Goal: Information Seeking & Learning: Learn about a topic

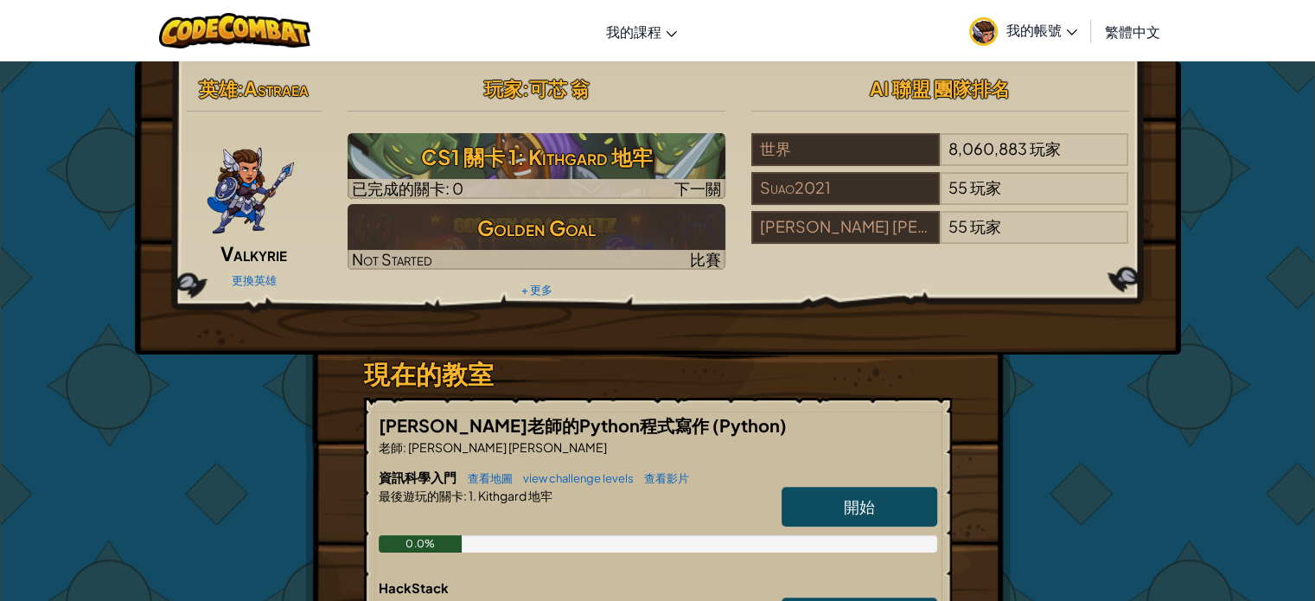
click at [870, 505] on span "開始" at bounding box center [859, 506] width 31 height 20
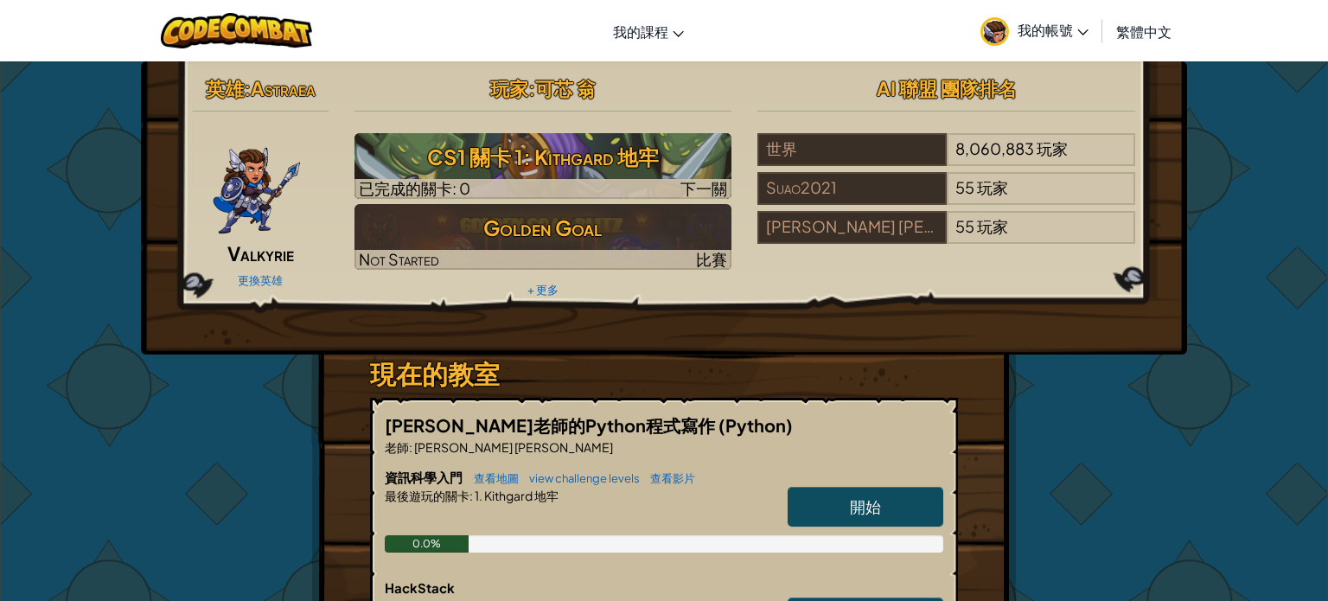
select select "zh-HANT"
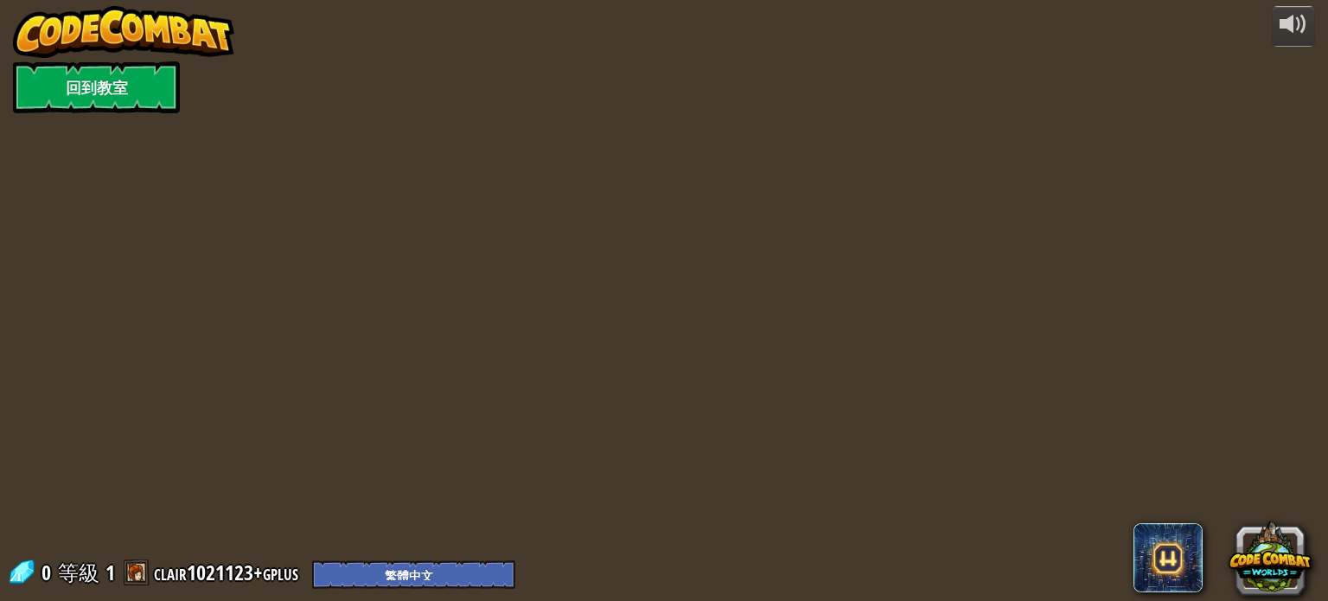
select select "zh-HANT"
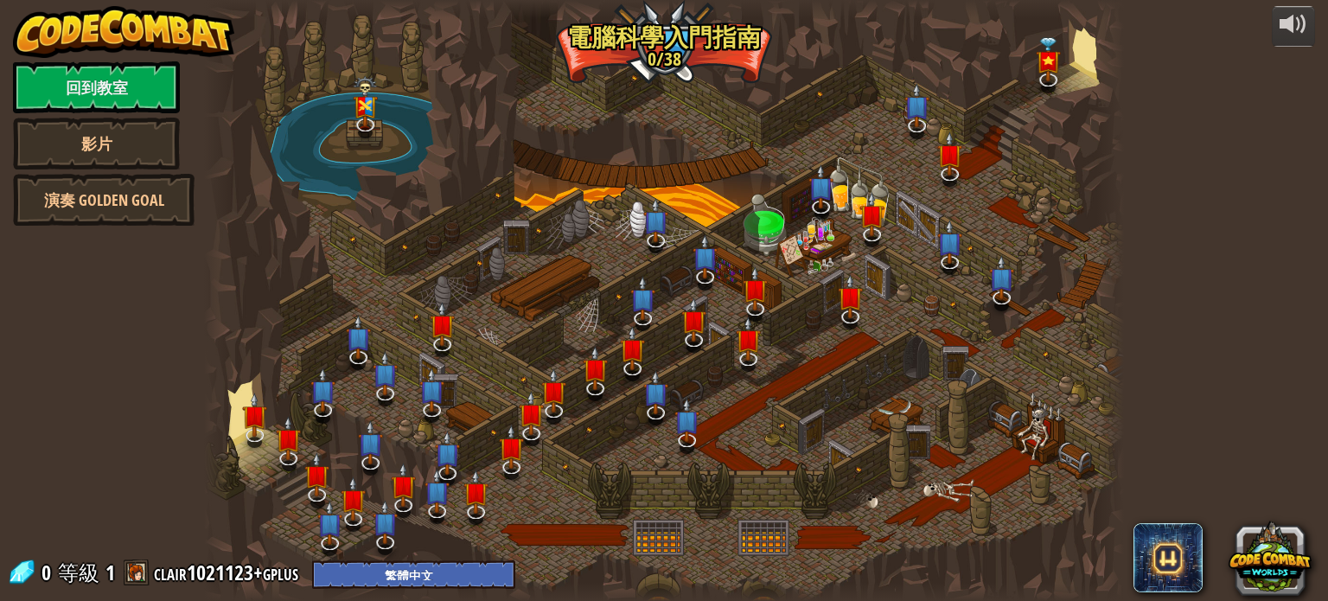
select select "zh-HANT"
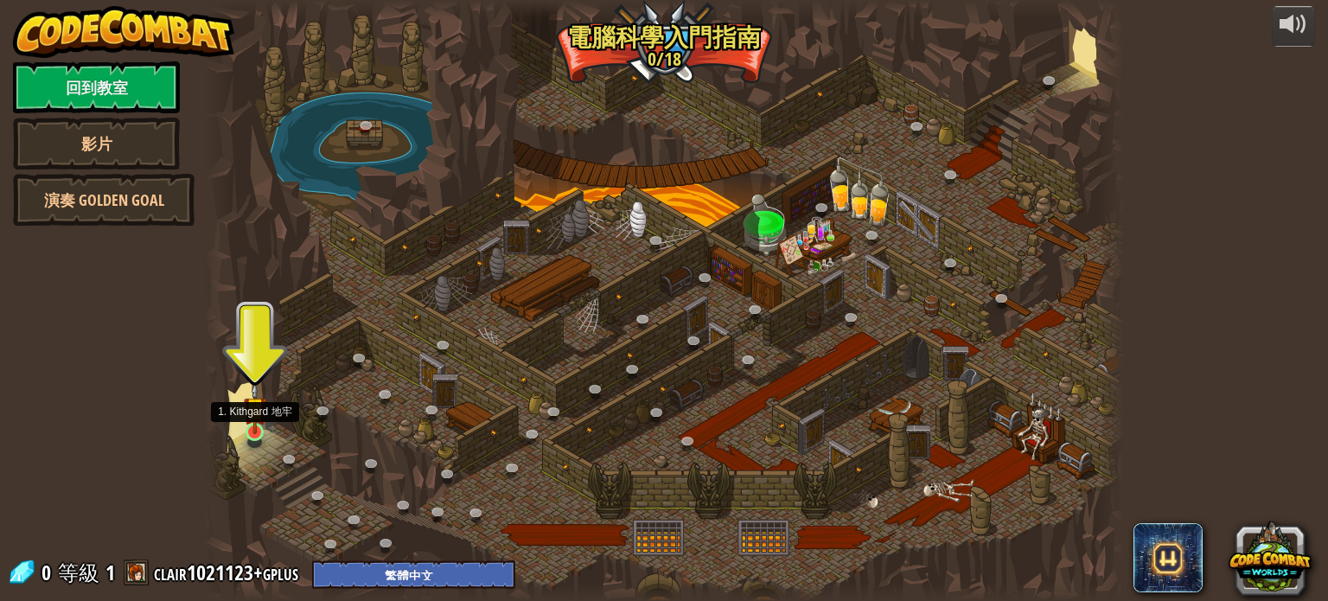
click at [252, 428] on img at bounding box center [255, 408] width 22 height 52
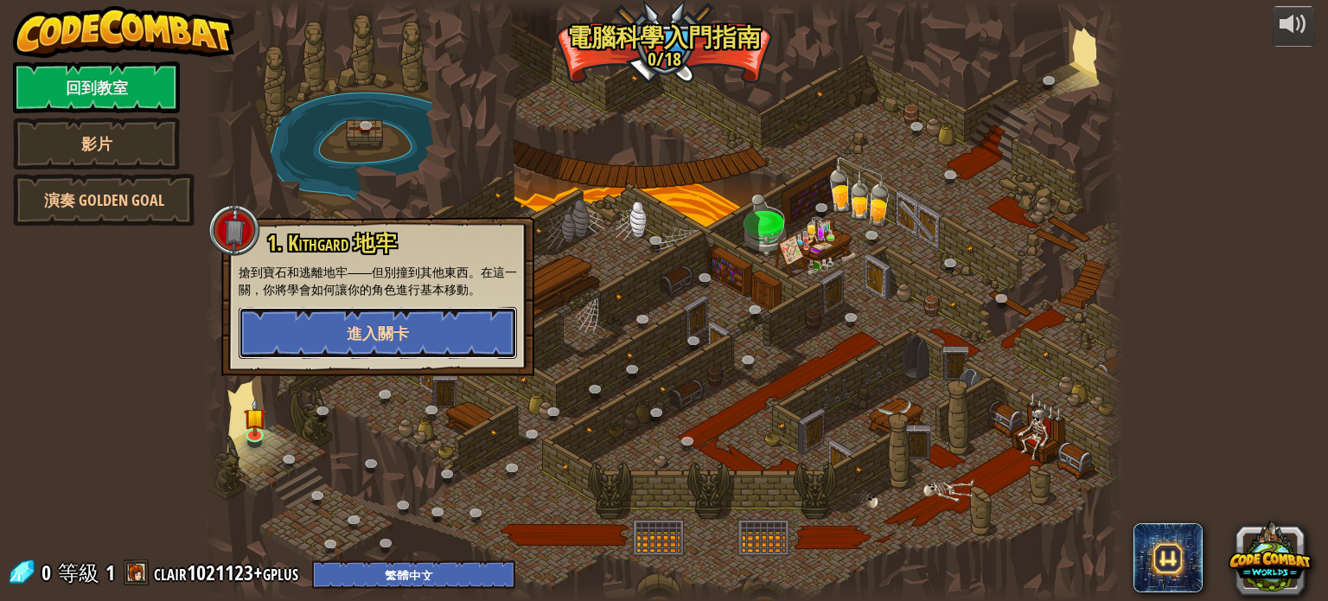
click at [310, 342] on button "進入關卡" at bounding box center [378, 333] width 278 height 52
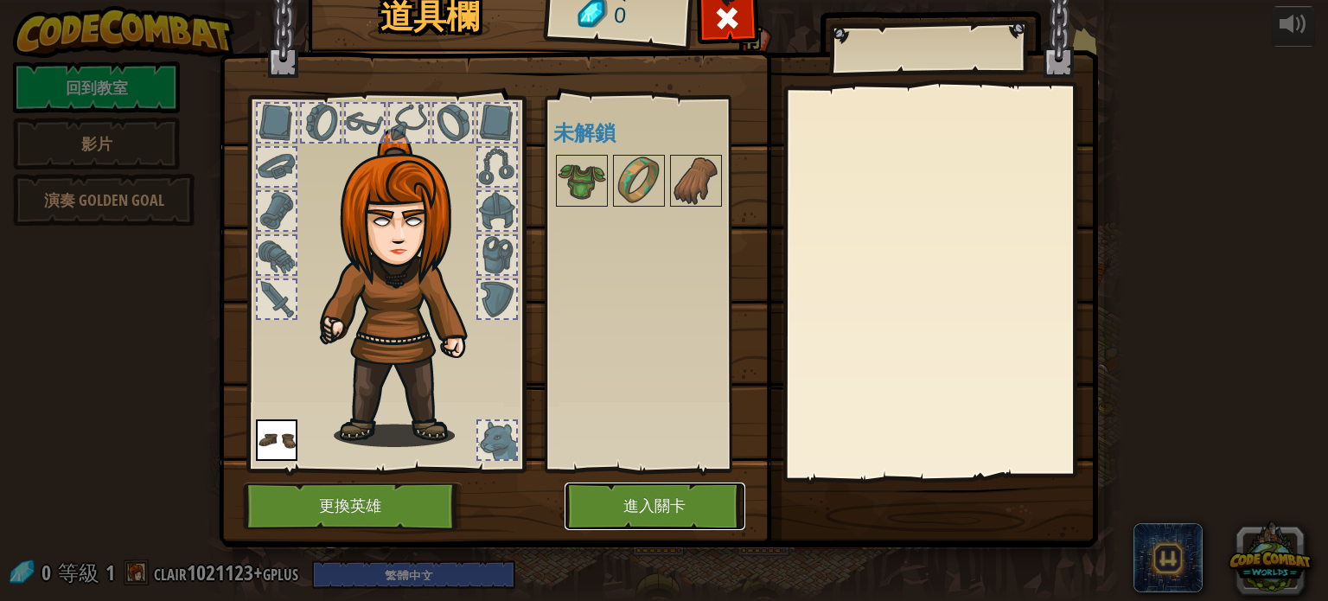
click at [634, 495] on button "進入關卡" at bounding box center [655, 506] width 181 height 48
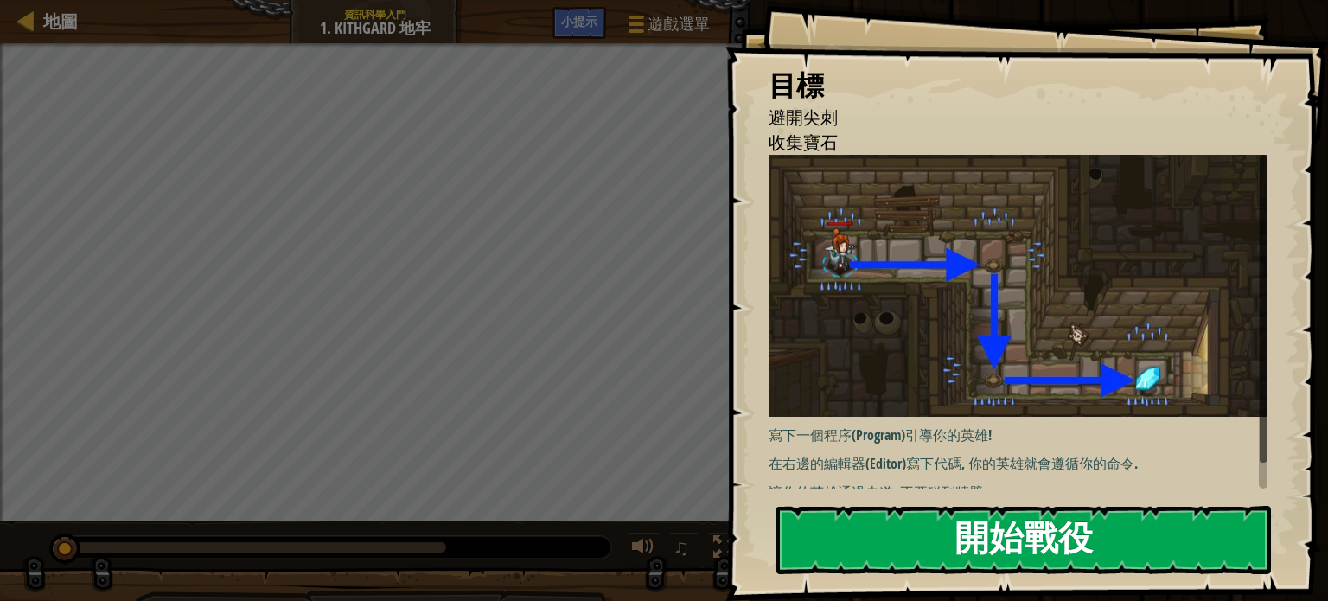
click at [924, 295] on img at bounding box center [1025, 286] width 512 height 262
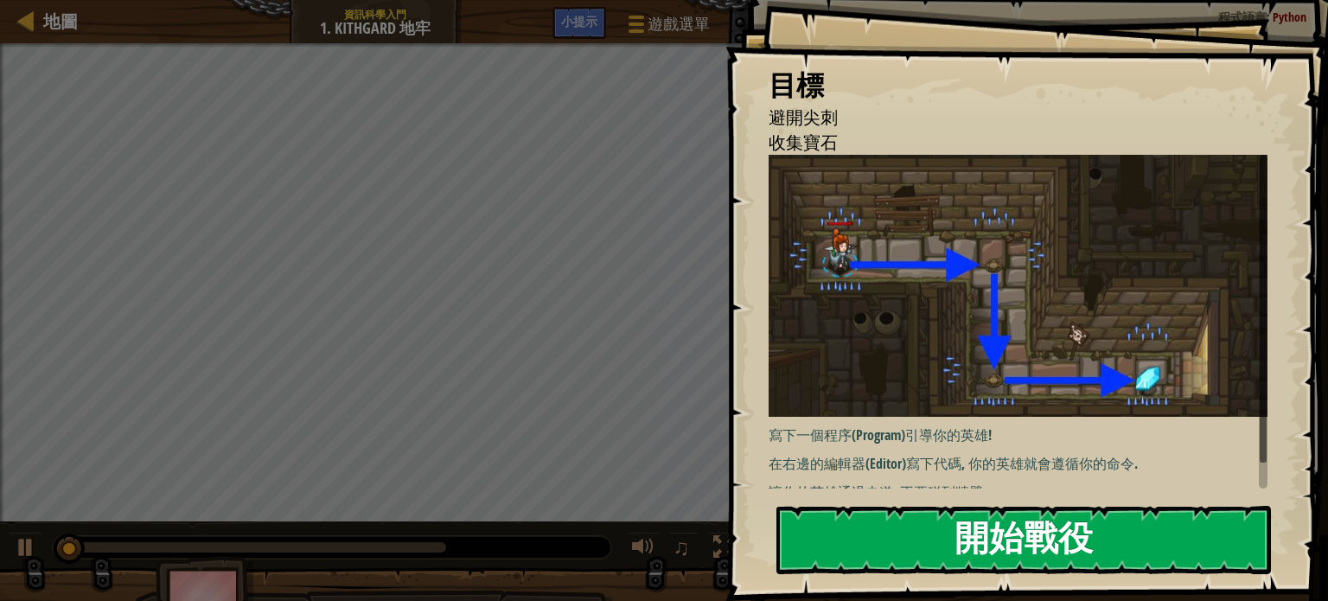
click at [955, 525] on button "開始戰役" at bounding box center [1023, 540] width 495 height 68
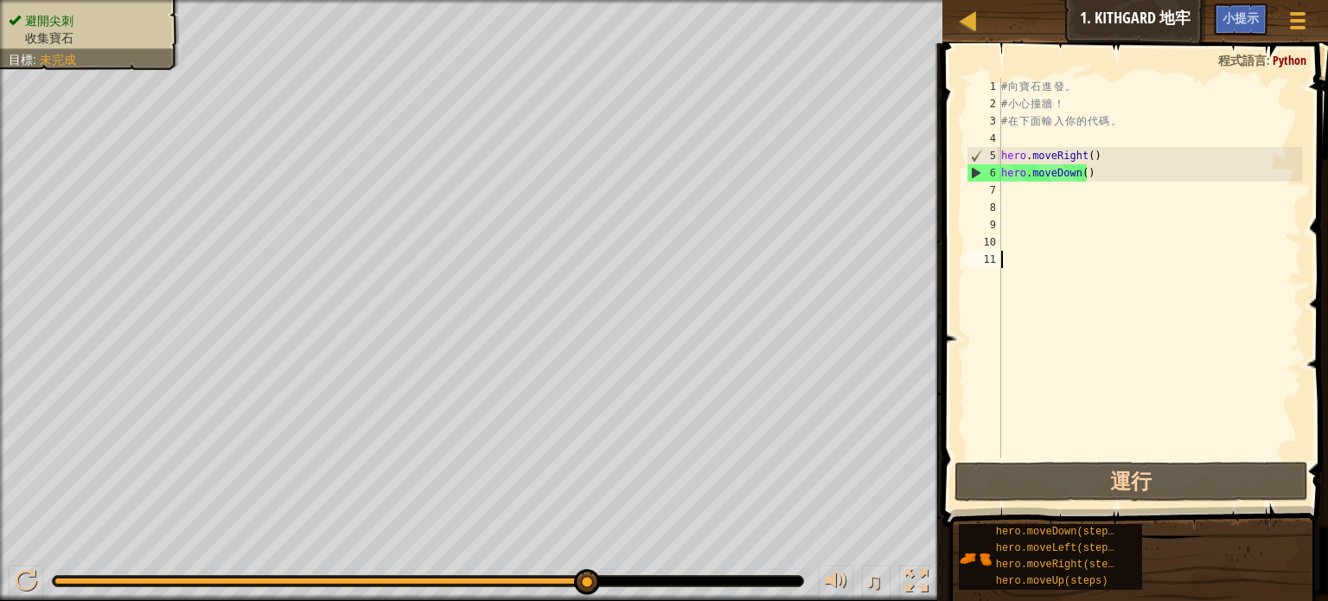
type textarea "h"
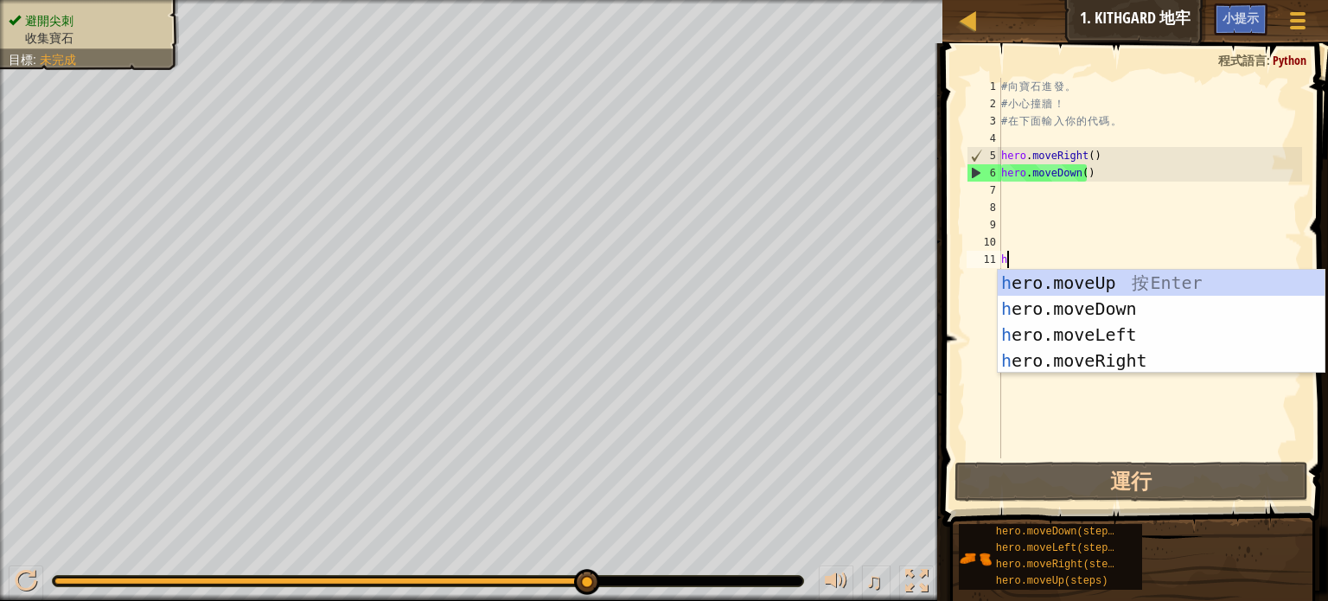
scroll to position [8, 0]
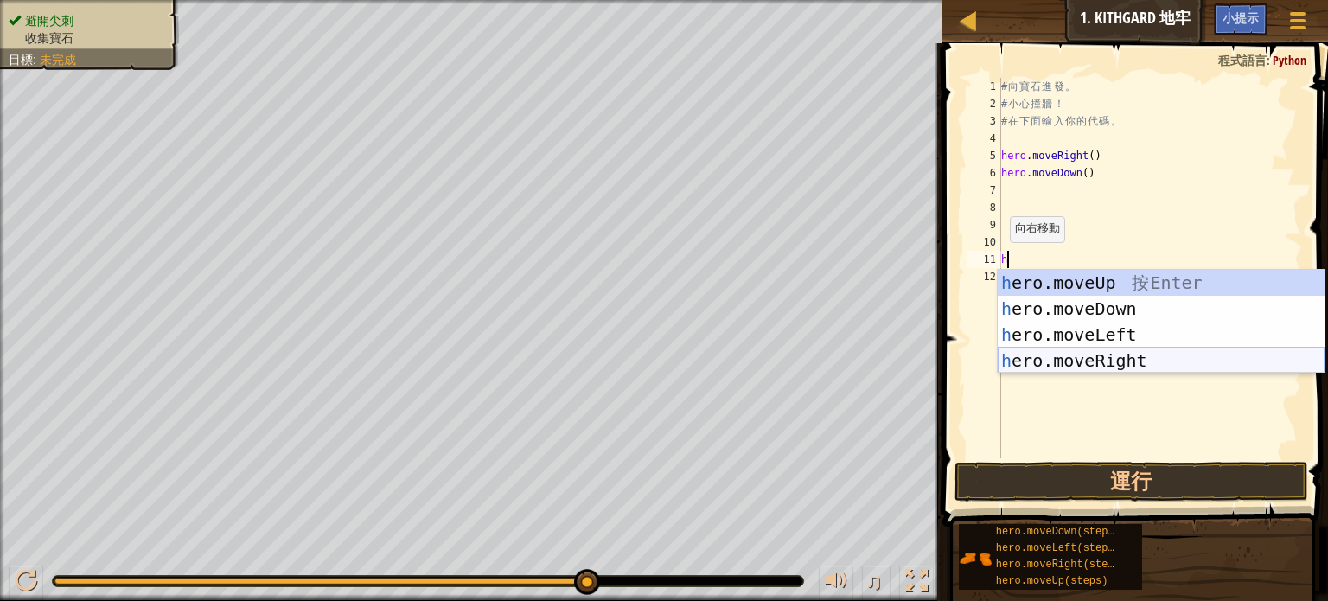
click at [1051, 359] on div "h ero.moveUp 按 Enter h ero.moveDown 按 Enter h ero.moveLeft 按 Enter h ero.moveRi…" at bounding box center [1161, 348] width 327 height 156
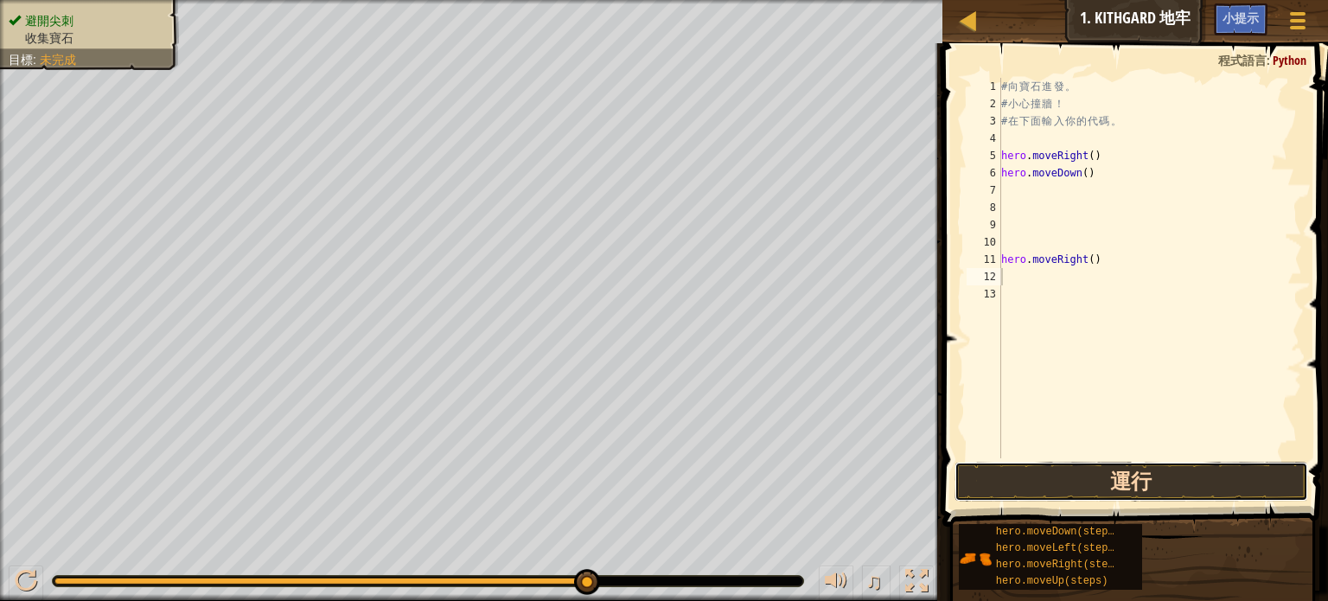
click at [1093, 479] on button "運行" at bounding box center [1132, 482] width 354 height 40
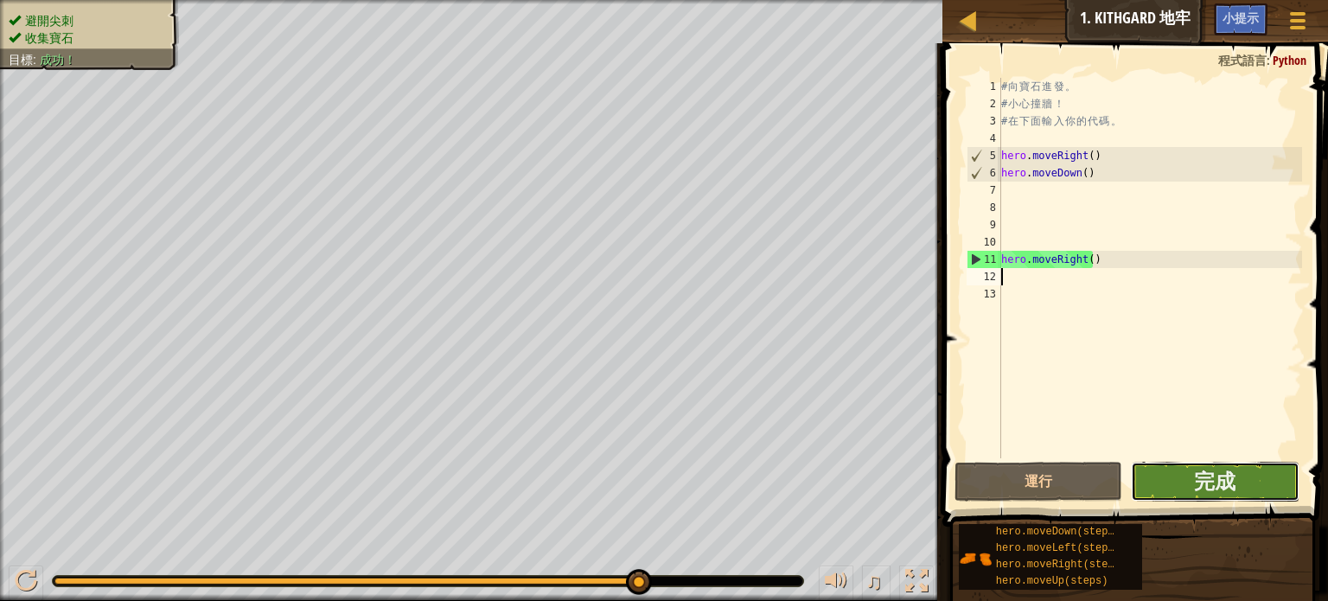
click at [1178, 477] on button "完成" at bounding box center [1215, 482] width 169 height 40
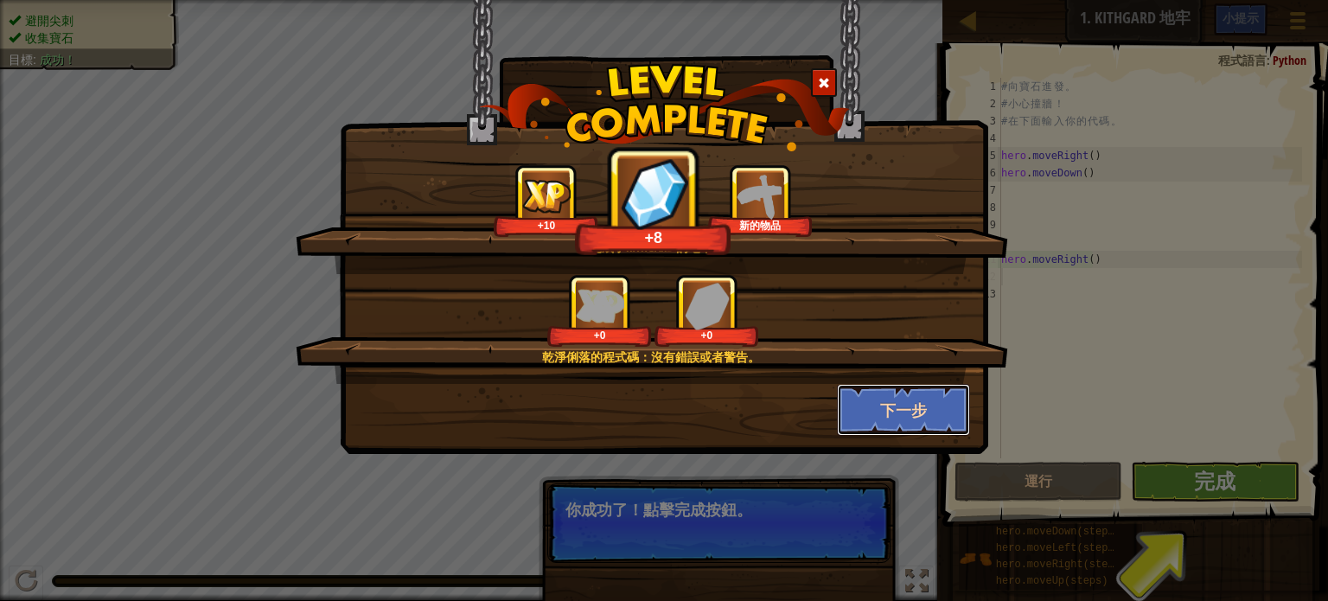
click at [904, 404] on button "下一步" at bounding box center [904, 410] width 134 height 52
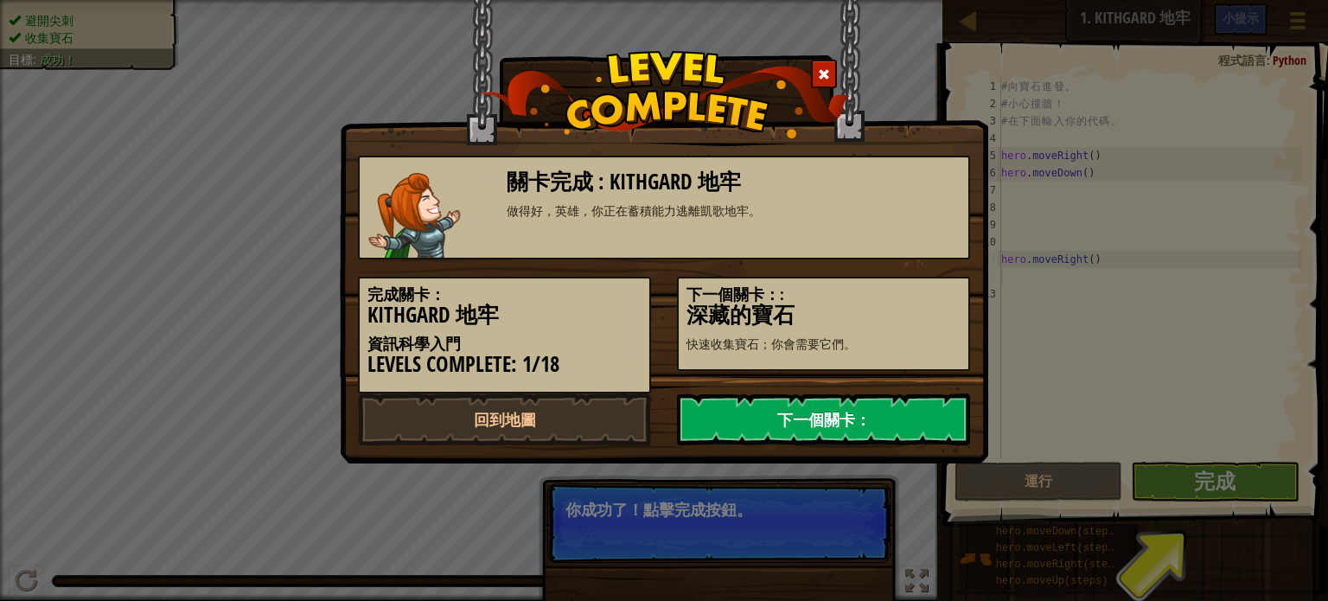
click at [872, 408] on link "下一個關卡：" at bounding box center [823, 419] width 293 height 52
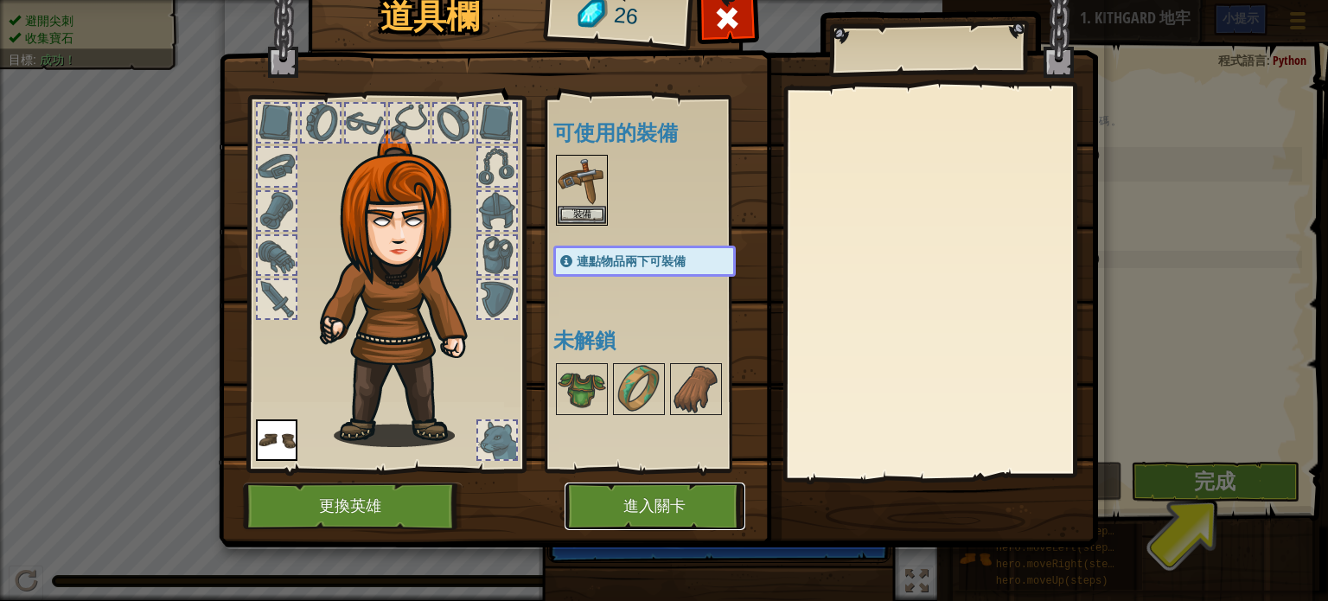
click at [696, 507] on button "進入關卡" at bounding box center [655, 506] width 181 height 48
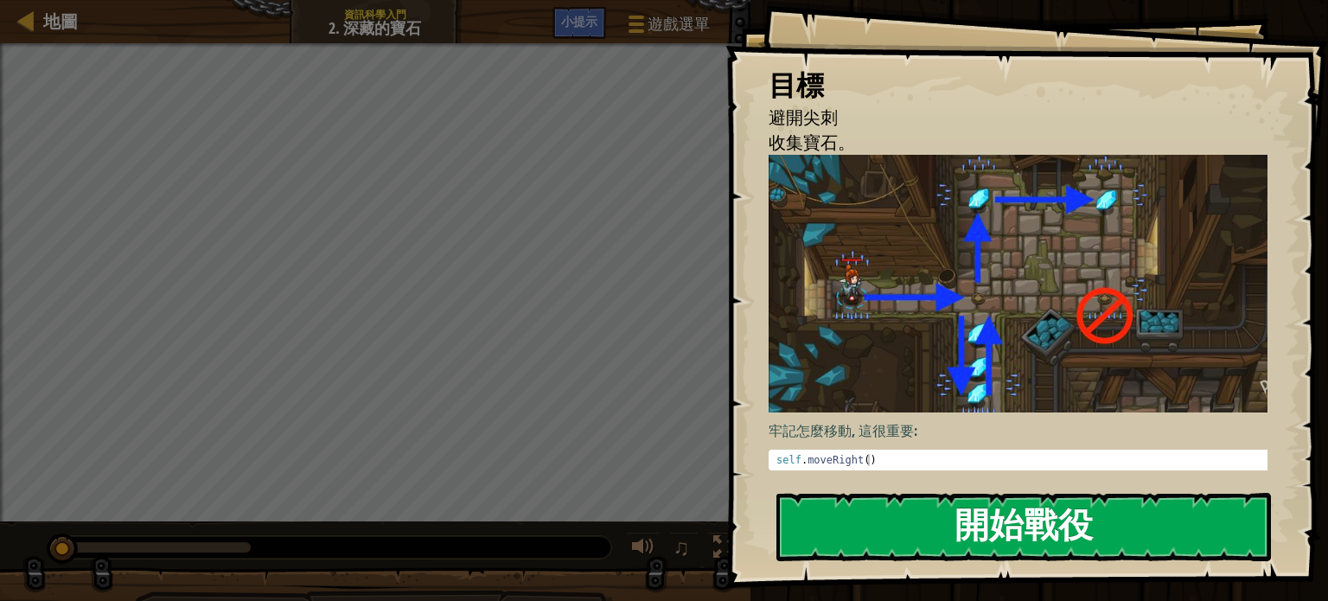
click at [985, 514] on button "開始戰役" at bounding box center [1023, 527] width 495 height 68
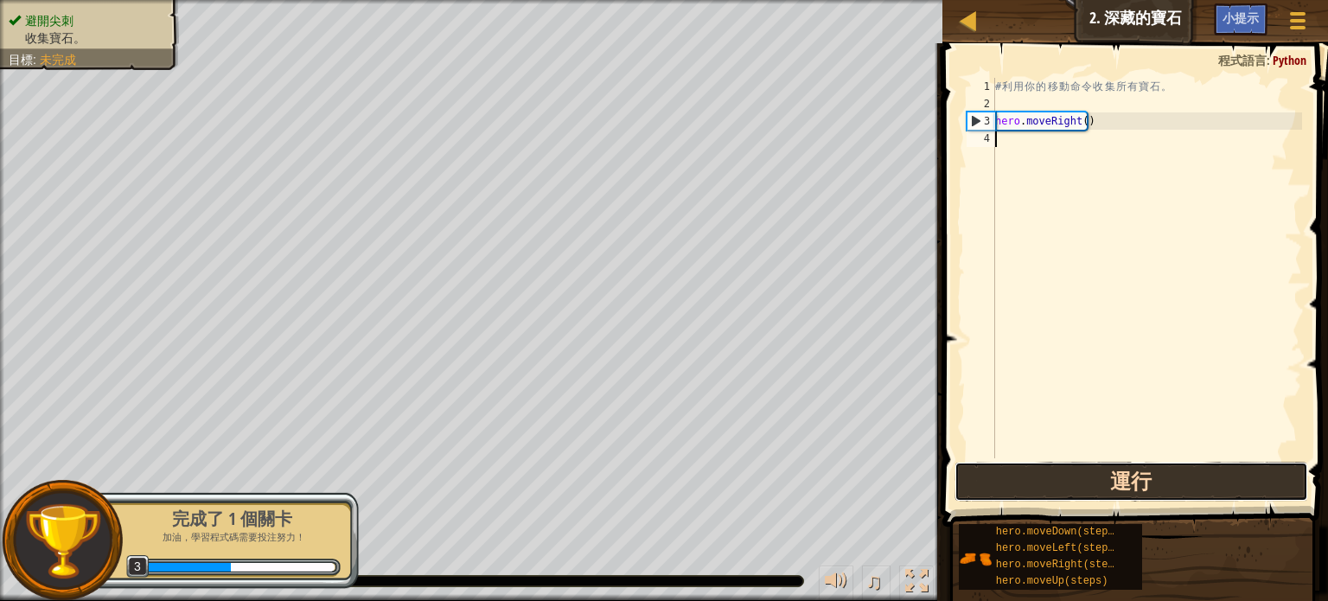
click at [1046, 483] on button "運行" at bounding box center [1132, 482] width 354 height 40
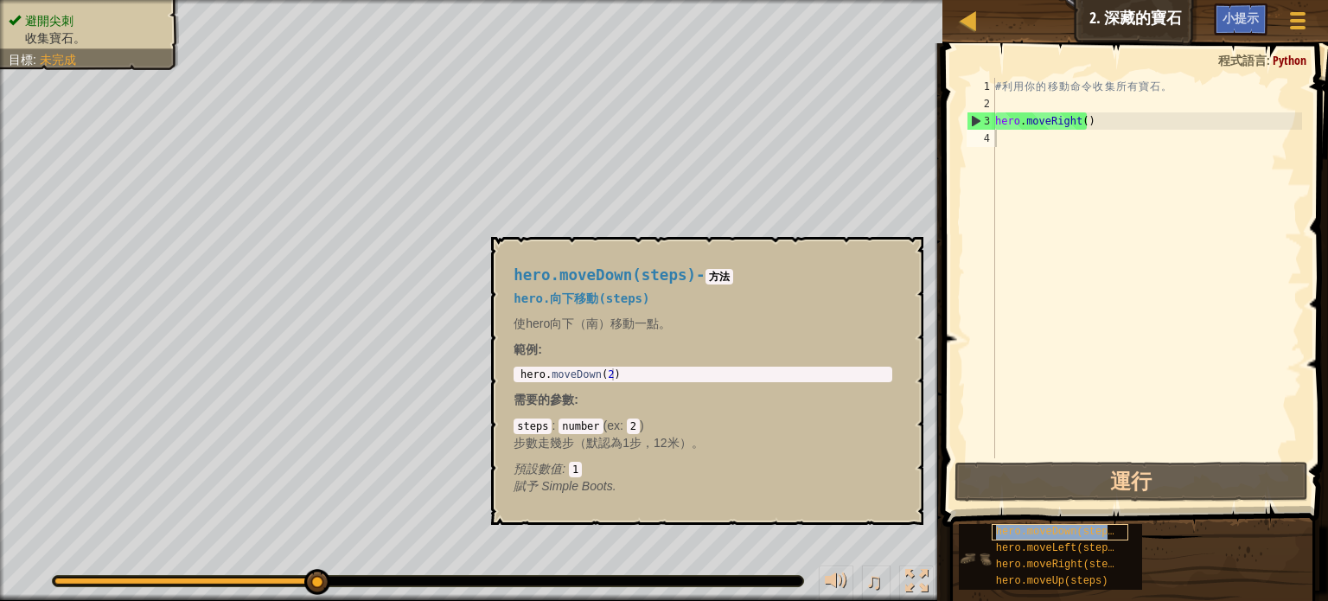
click at [1044, 535] on span "hero.moveDown(steps)" at bounding box center [1058, 532] width 125 height 12
type textarea "h"
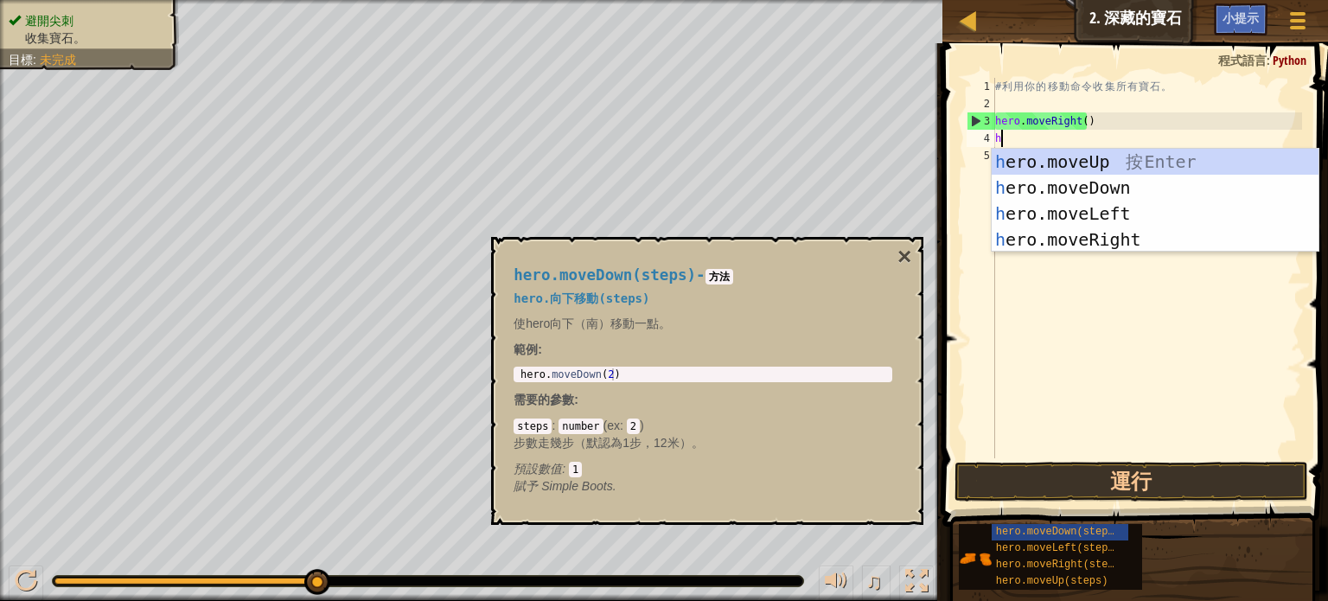
scroll to position [8, 0]
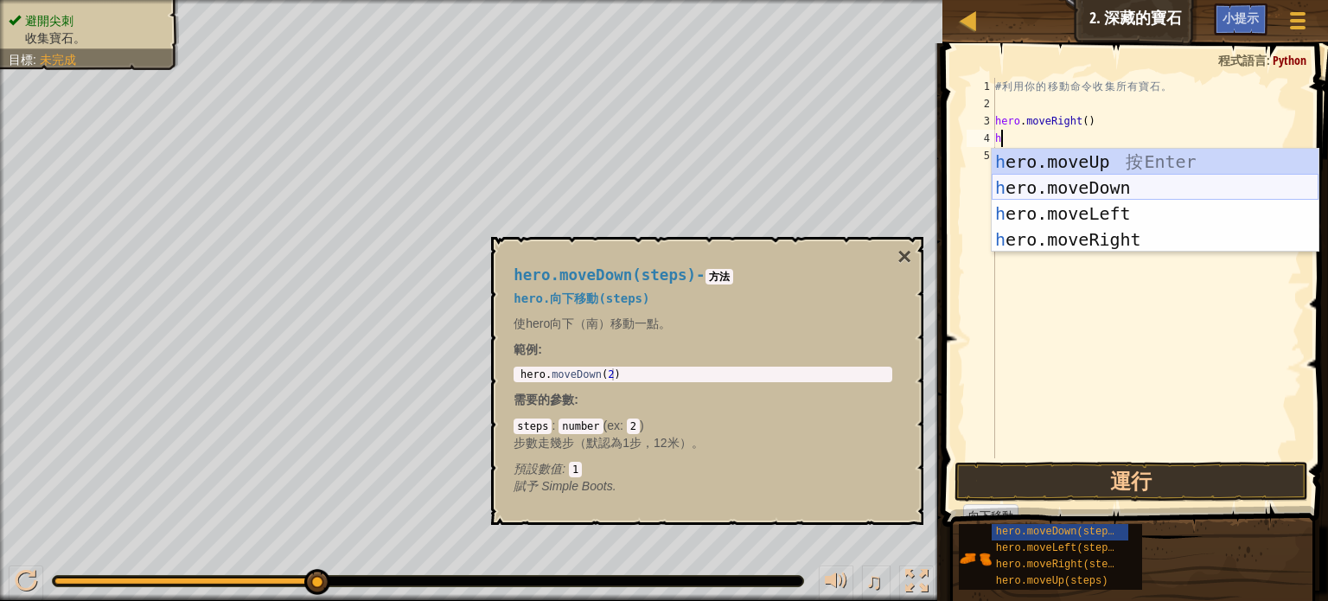
click at [1052, 186] on div "h ero.moveUp 按 Enter h ero.moveDown 按 Enter h ero.moveLeft 按 Enter h ero.moveRi…" at bounding box center [1155, 227] width 327 height 156
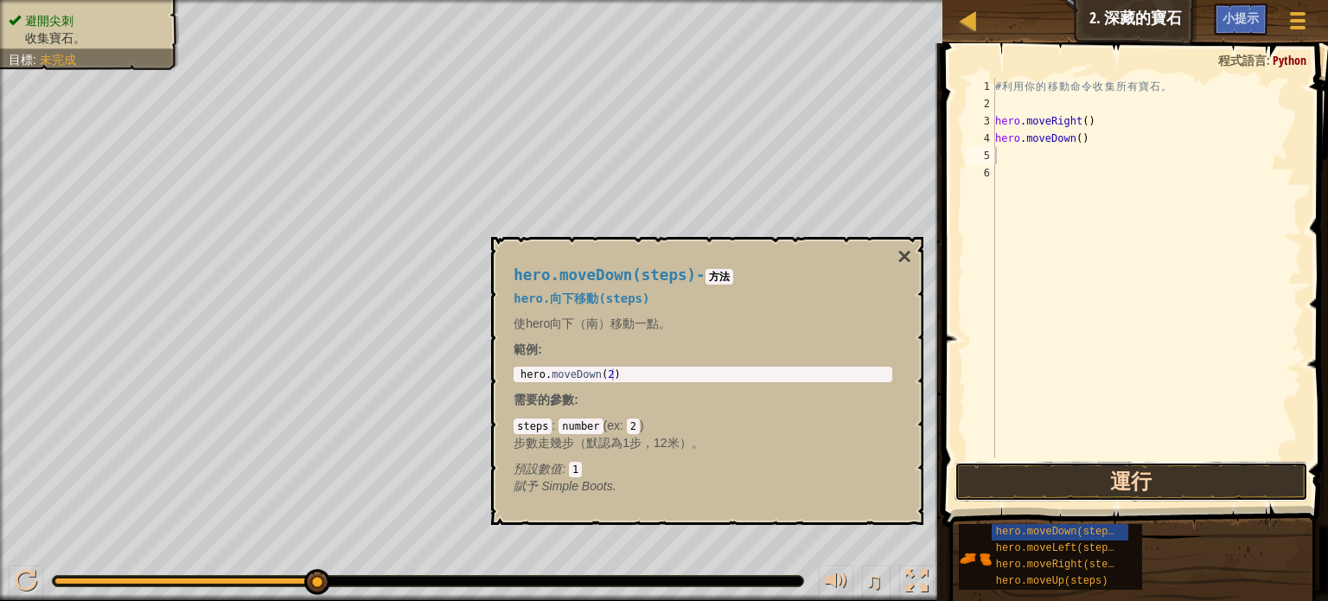
click at [1066, 478] on button "運行" at bounding box center [1132, 482] width 354 height 40
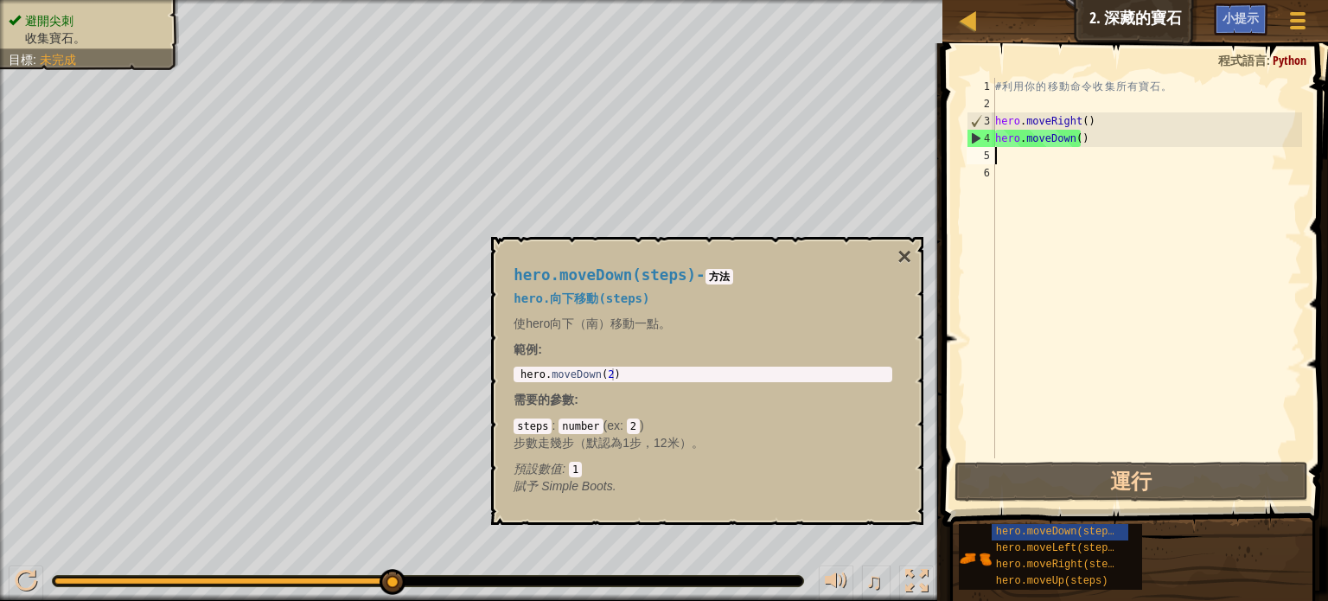
type textarea "h"
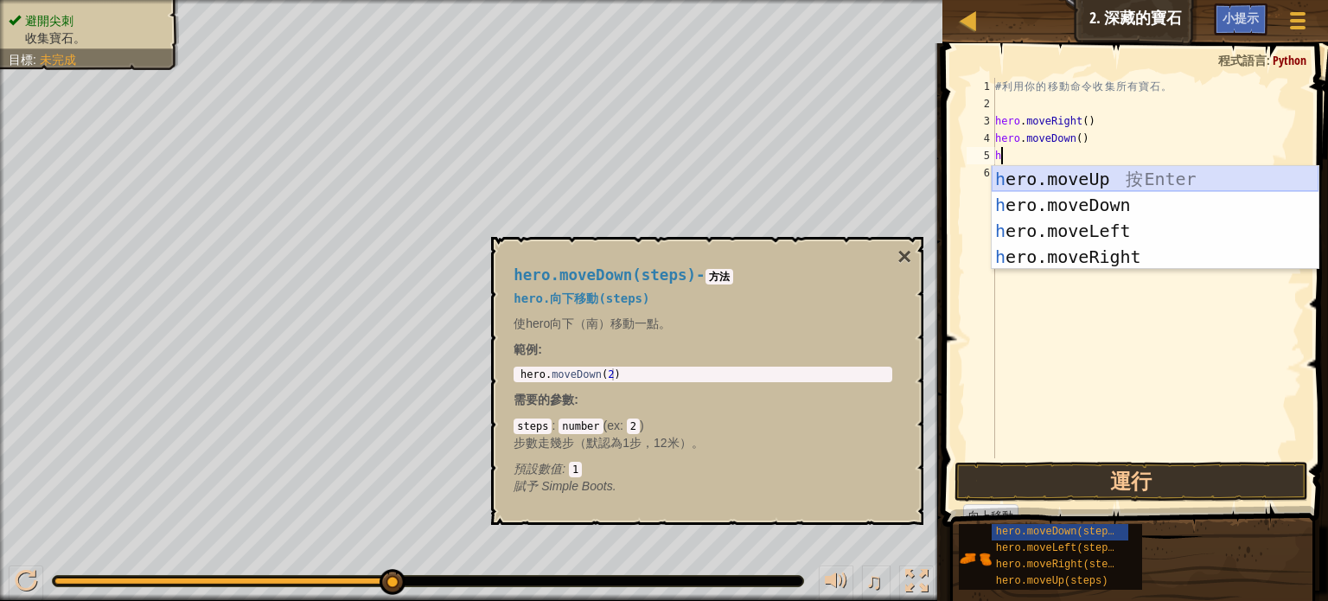
click at [1071, 172] on div "h ero.moveUp 按 Enter h ero.moveDown 按 Enter h ero.moveLeft 按 Enter h ero.moveRi…" at bounding box center [1155, 244] width 327 height 156
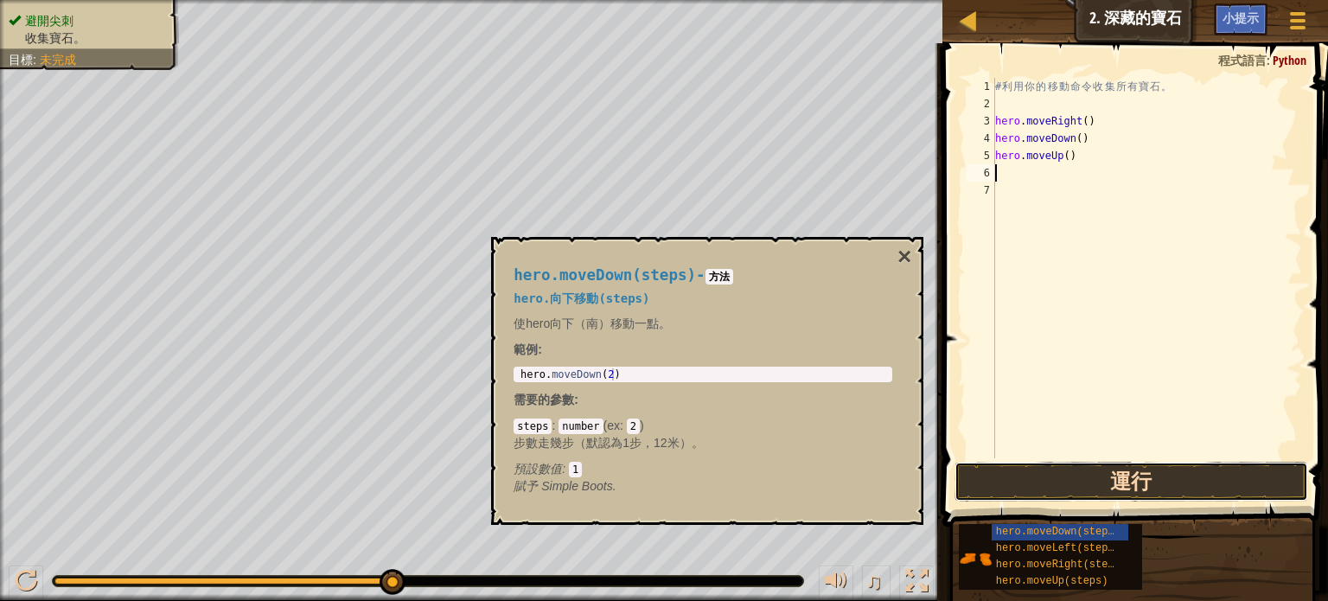
click at [1070, 474] on button "運行" at bounding box center [1132, 482] width 354 height 40
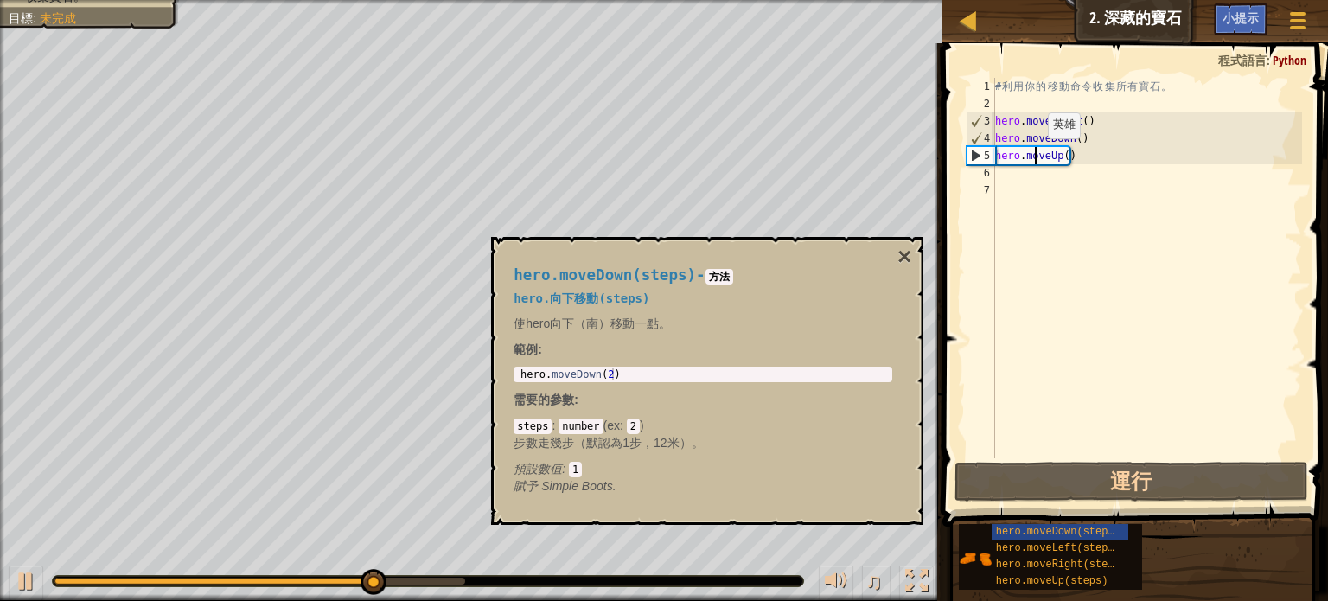
click at [1033, 155] on div "# 利 用 你 的 移 動 命 令 收 集 所 有 寶 石 。 hero . moveRight ( ) hero . moveDown ( ) hero .…" at bounding box center [1147, 285] width 310 height 415
type textarea "hero.mohveUp()"
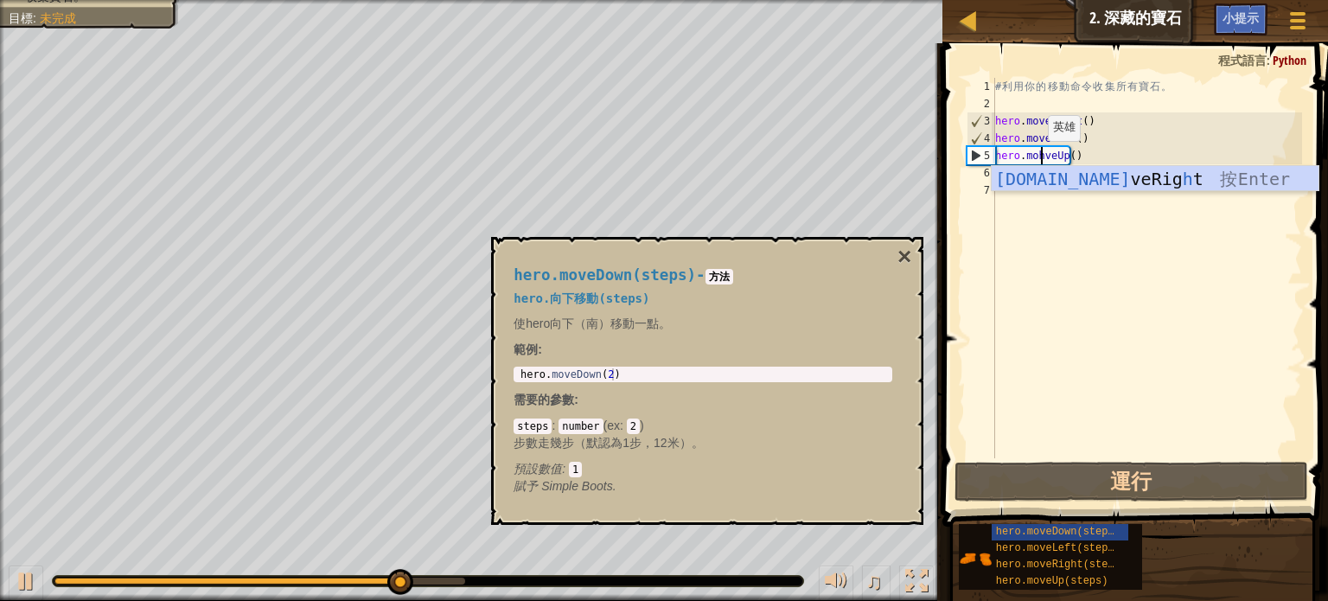
scroll to position [8, 3]
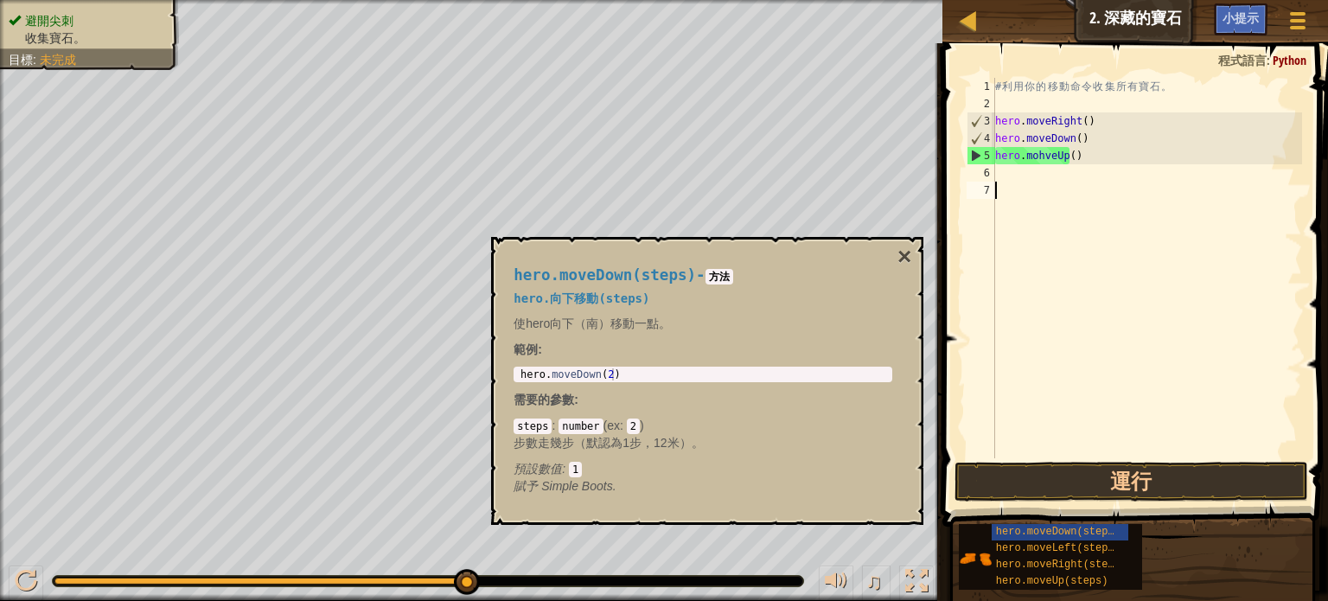
click at [1041, 228] on div "# 利 用 你 的 移 動 命 令 收 集 所 有 寶 石 。 hero . moveRight ( ) hero . moveDown ( ) hero .…" at bounding box center [1147, 285] width 310 height 415
click at [1067, 474] on button "運行" at bounding box center [1132, 482] width 354 height 40
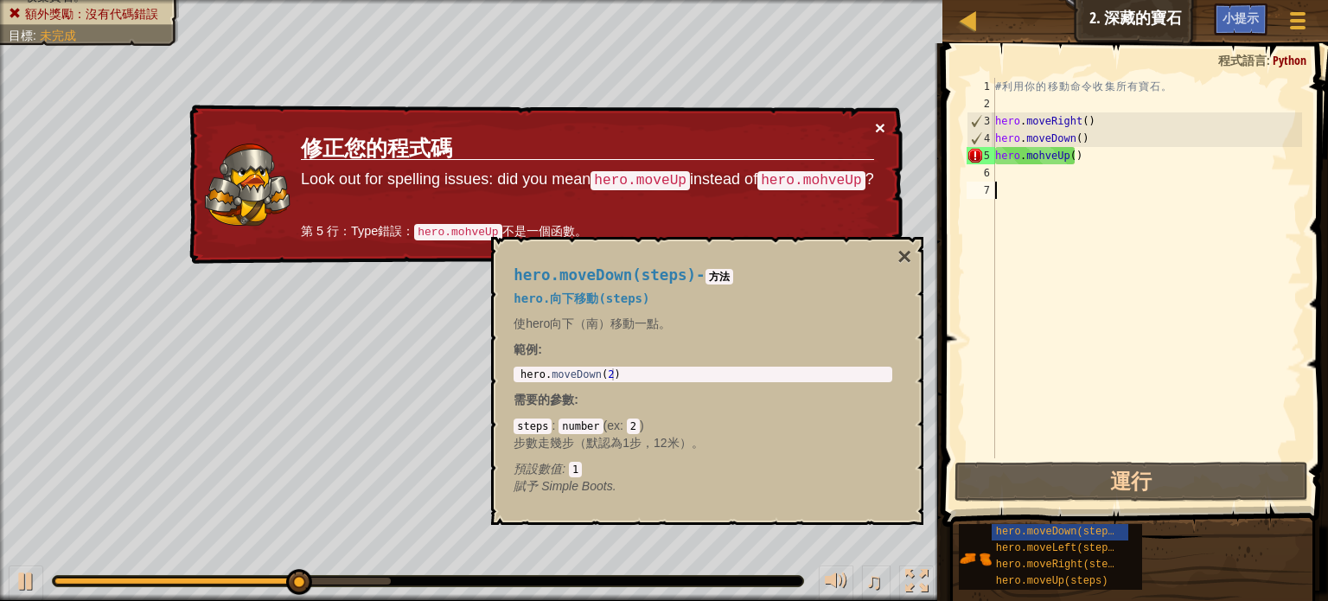
click at [878, 127] on button "×" at bounding box center [880, 127] width 10 height 18
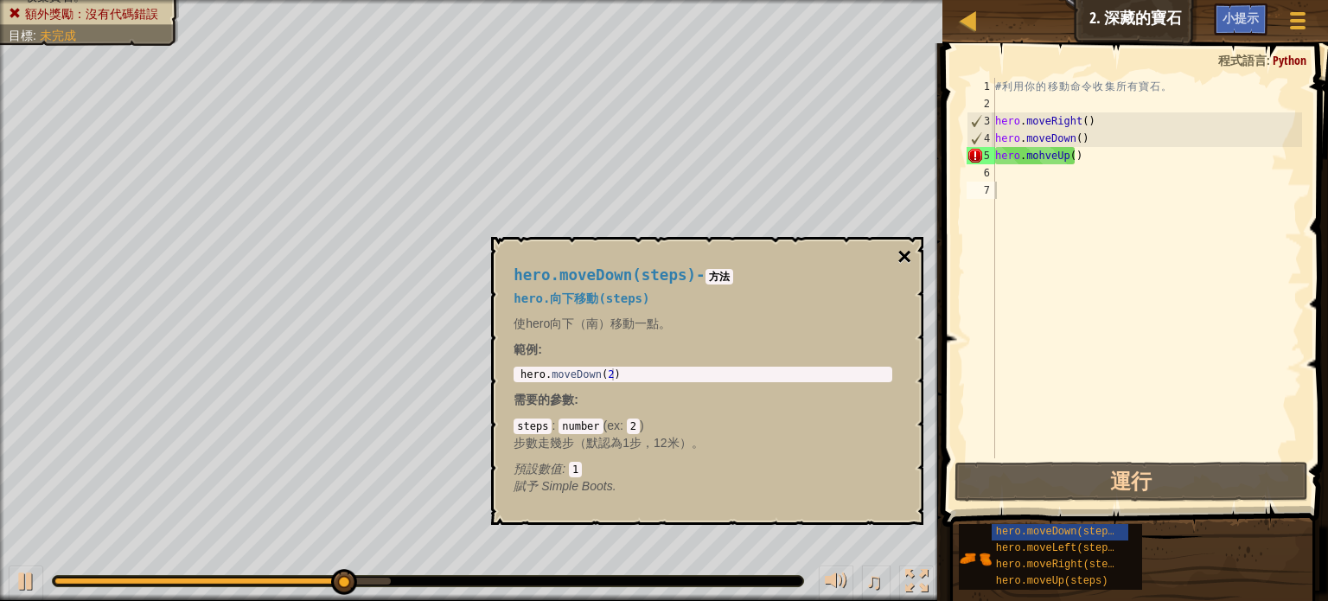
click at [906, 252] on button "×" at bounding box center [905, 257] width 14 height 24
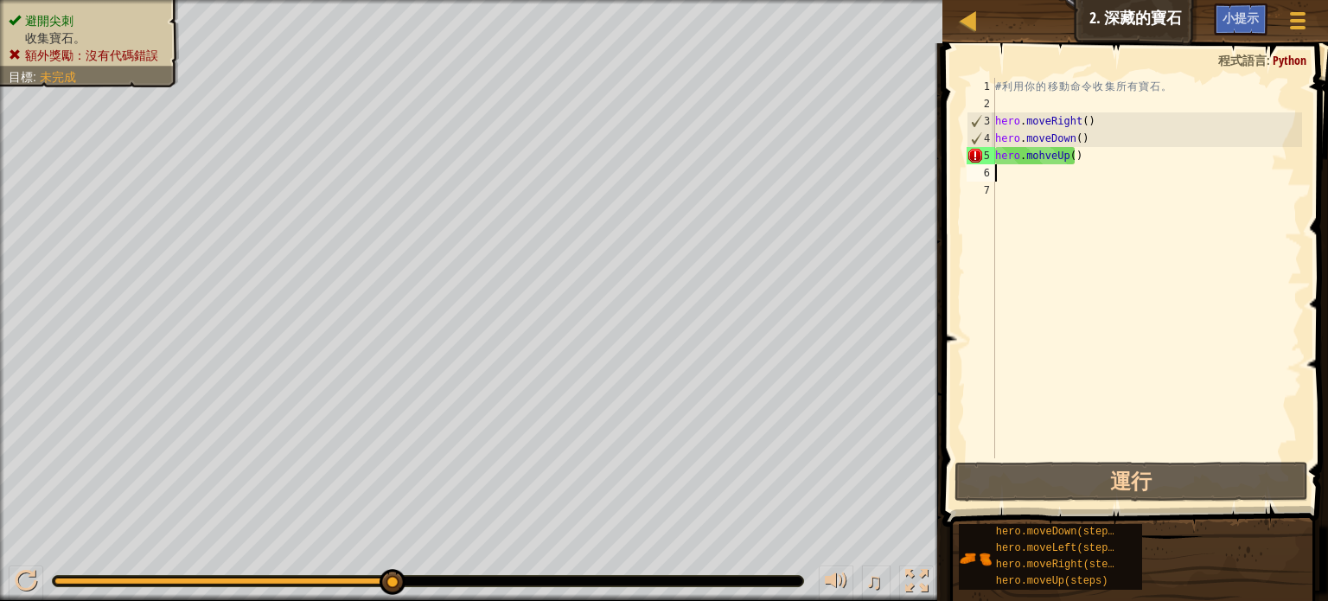
click at [1003, 170] on div "# 利 用 你 的 移 動 命 令 收 集 所 有 寶 石 。 hero . moveRight ( ) hero . moveDown ( ) hero .…" at bounding box center [1147, 285] width 310 height 415
click at [1098, 153] on div "# 利 用 你 的 移 動 命 令 收 集 所 有 寶 石 。 hero . moveRight ( ) hero . moveDown ( ) hero .…" at bounding box center [1147, 285] width 310 height 415
type textarea "hero.mohveUp()"
drag, startPoint x: 1098, startPoint y: 155, endPoint x: 1052, endPoint y: 202, distance: 66.0
click at [1052, 202] on div "# 利 用 你 的 移 動 命 令 收 集 所 有 寶 石 。 hero . moveRight ( ) hero . moveDown ( ) hero .…" at bounding box center [1147, 285] width 310 height 415
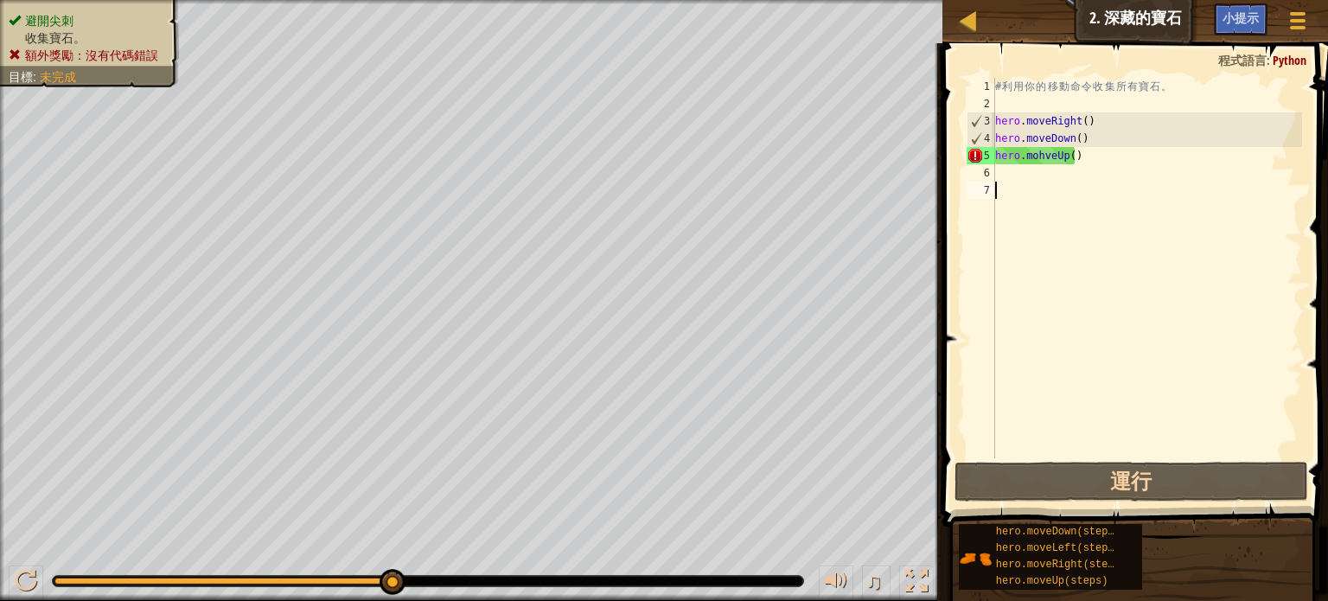
click at [1002, 172] on div "# 利 用 你 的 移 動 命 令 收 集 所 有 寶 石 。 hero . moveRight ( ) hero . moveDown ( ) hero .…" at bounding box center [1147, 285] width 310 height 415
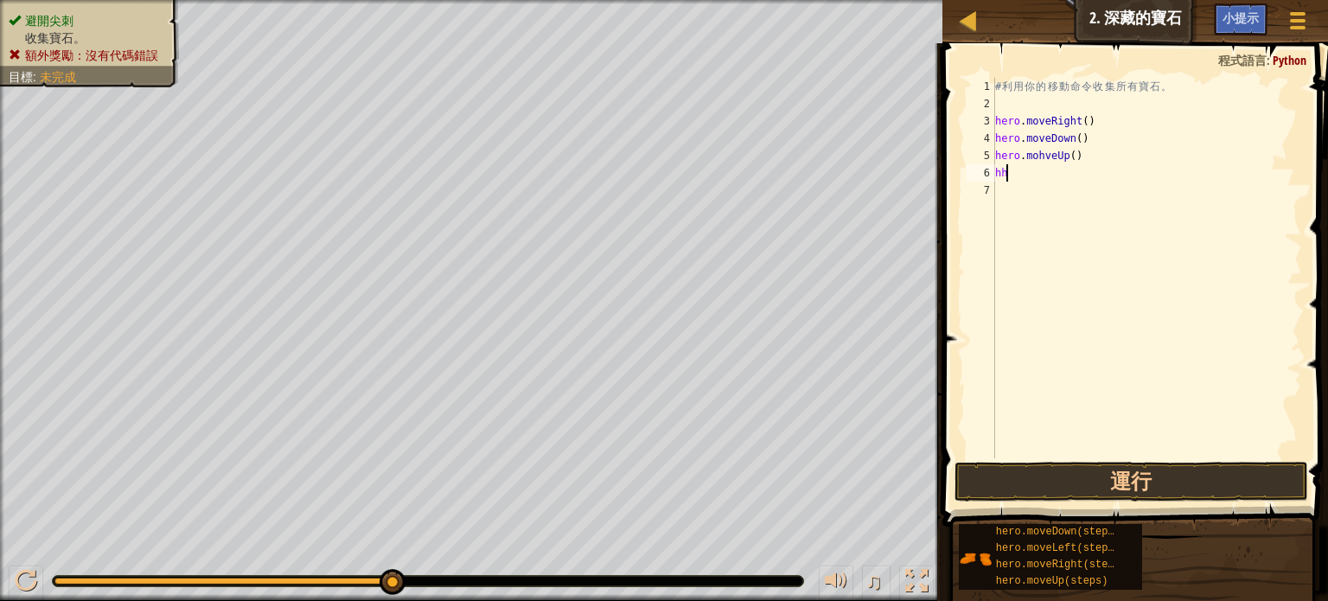
type textarea "h"
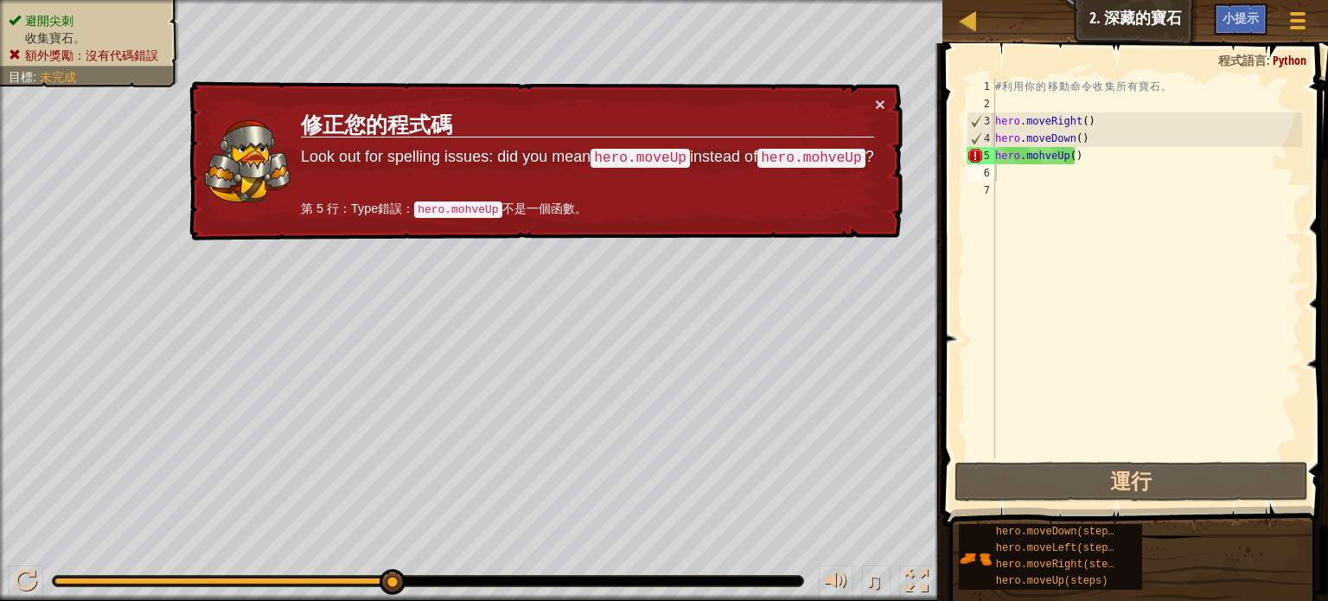
click at [678, 152] on code "hero.moveUp" at bounding box center [640, 158] width 99 height 19
click at [822, 156] on code "hero.mohveUp" at bounding box center [811, 158] width 108 height 19
click at [478, 205] on code "hero.mohveUp" at bounding box center [457, 209] width 87 height 16
click at [885, 104] on div "× 修正您的程式碼 Look out for spelling issues: did you mean hero.moveUp instead of her…" at bounding box center [544, 161] width 717 height 160
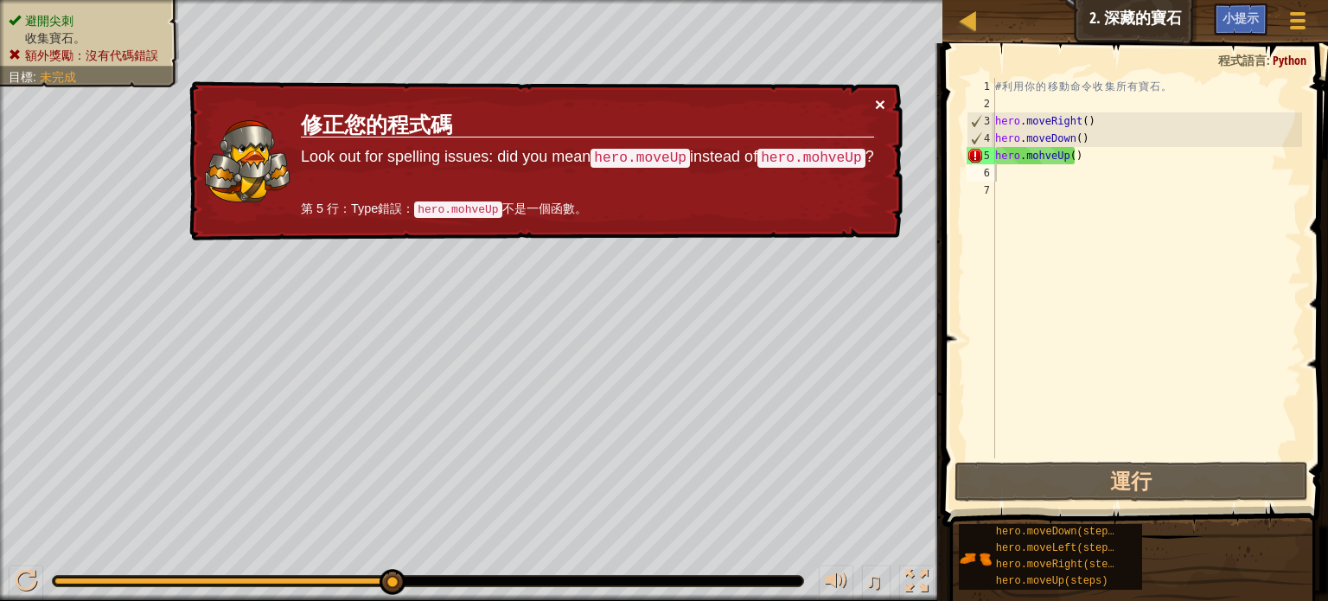
click at [876, 103] on button "×" at bounding box center [880, 104] width 10 height 18
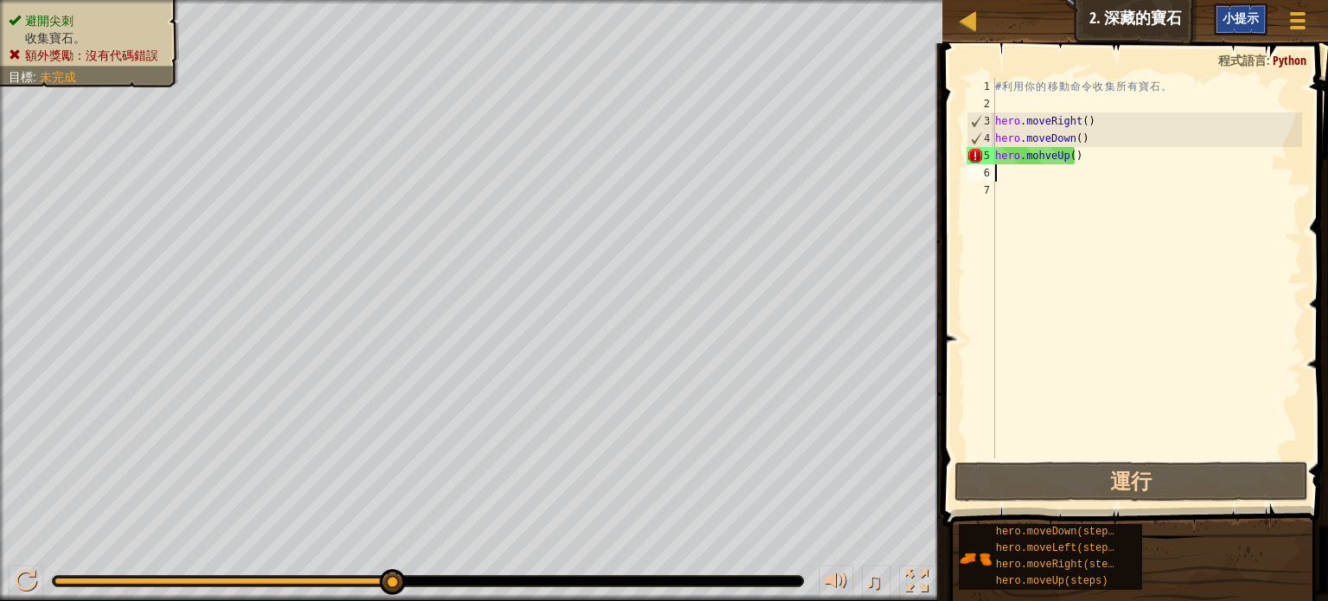
click at [1228, 10] on div "小提示" at bounding box center [1241, 19] width 54 height 32
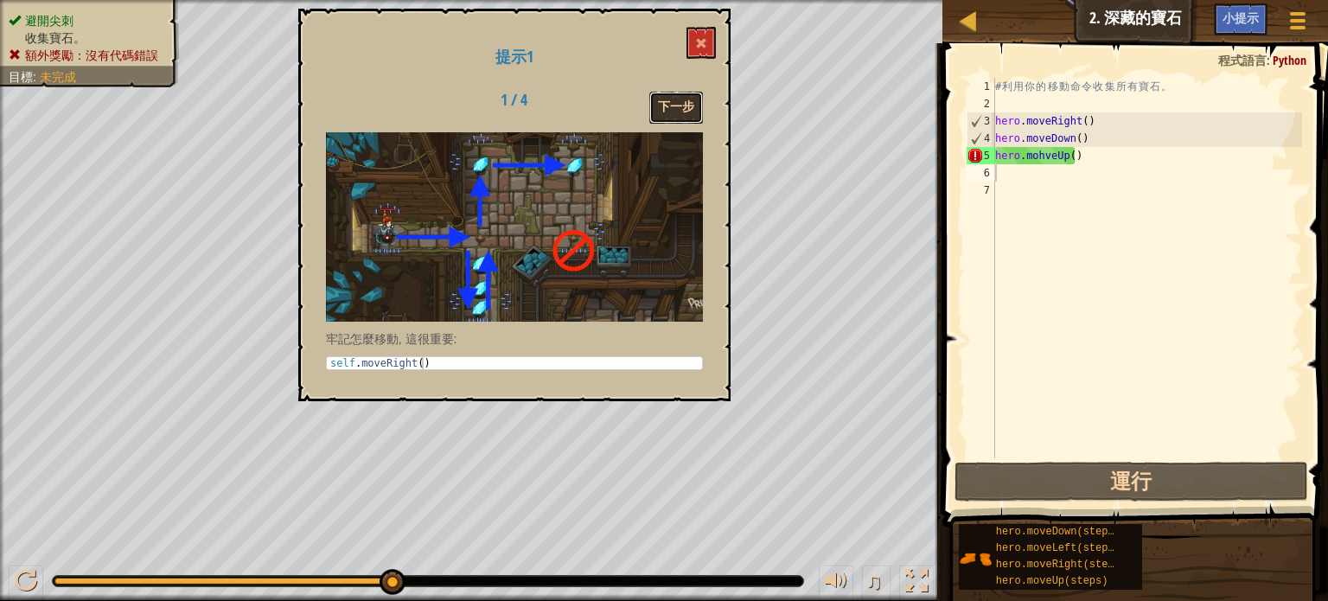
click at [674, 103] on button "下一步" at bounding box center [676, 108] width 54 height 32
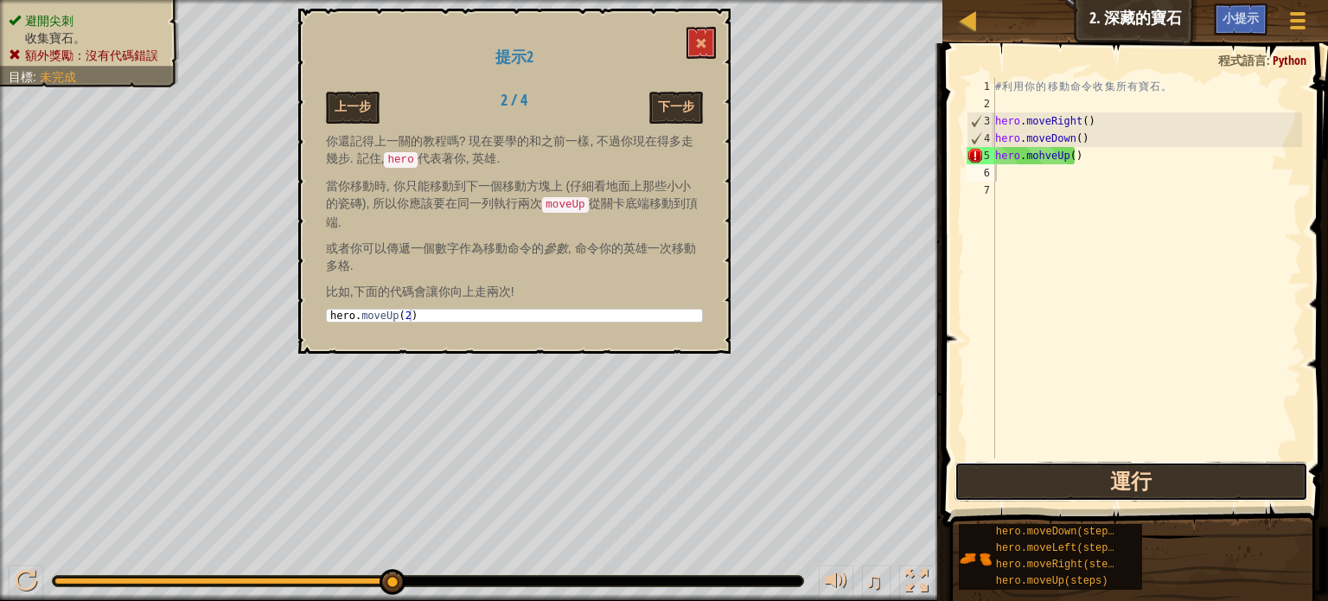
click at [1090, 472] on button "運行" at bounding box center [1132, 482] width 354 height 40
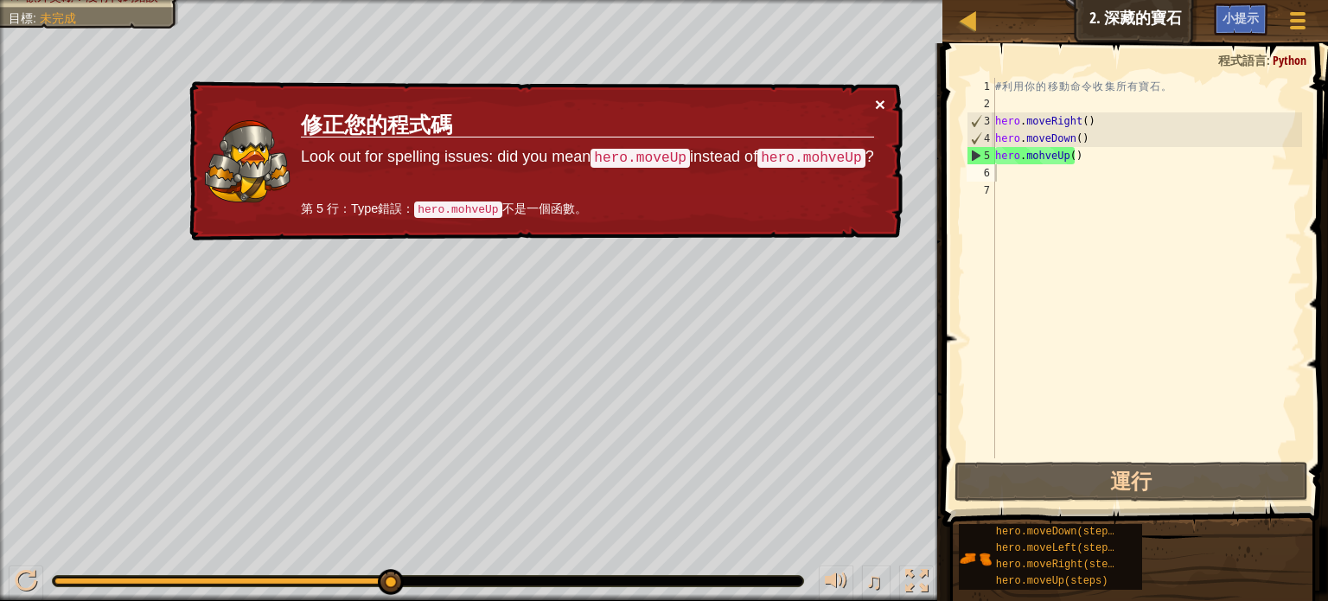
click at [883, 103] on button "×" at bounding box center [880, 104] width 10 height 18
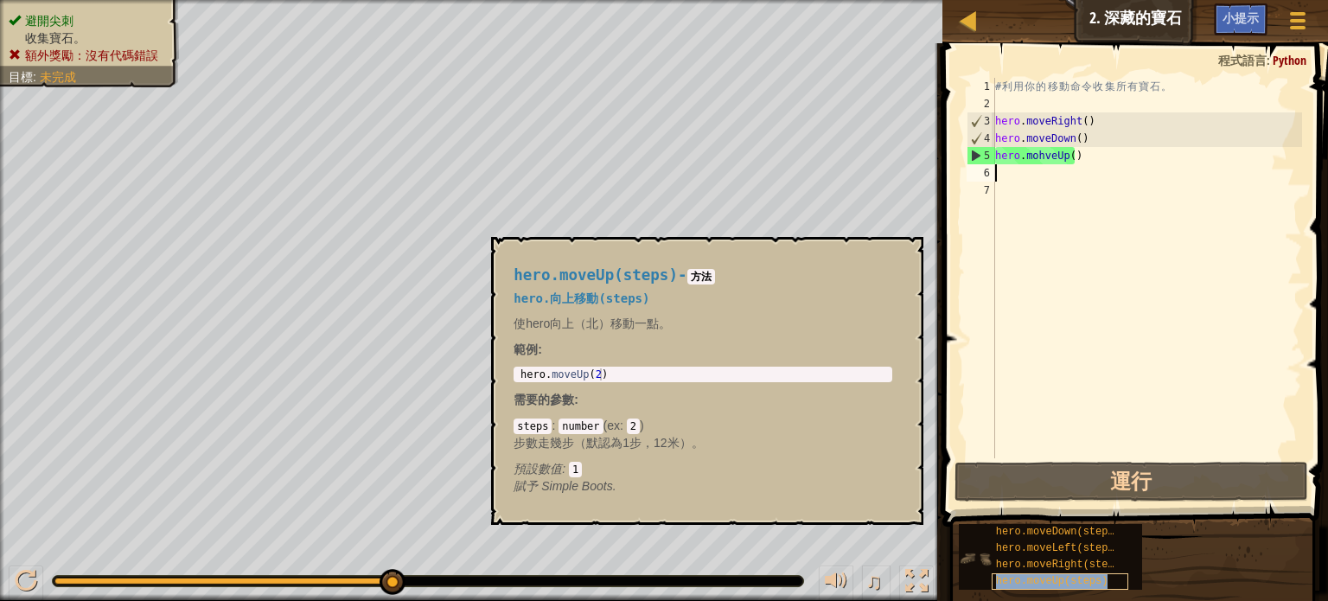
click at [1070, 584] on span "hero.moveUp(steps)" at bounding box center [1052, 581] width 112 height 12
click at [1060, 582] on span "hero.moveUp(steps)" at bounding box center [1052, 581] width 112 height 12
type textarea "h"
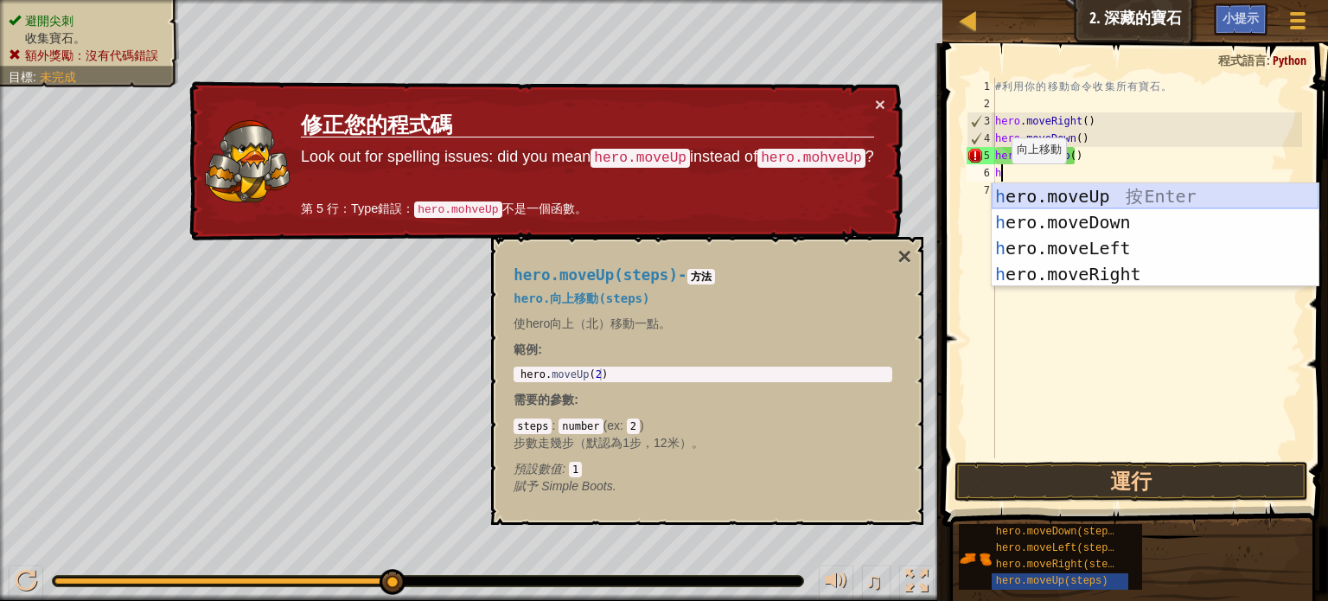
click at [1080, 187] on div "h ero.moveUp 按 Enter h ero.moveDown 按 Enter h ero.moveLeft 按 Enter h ero.moveRi…" at bounding box center [1155, 261] width 327 height 156
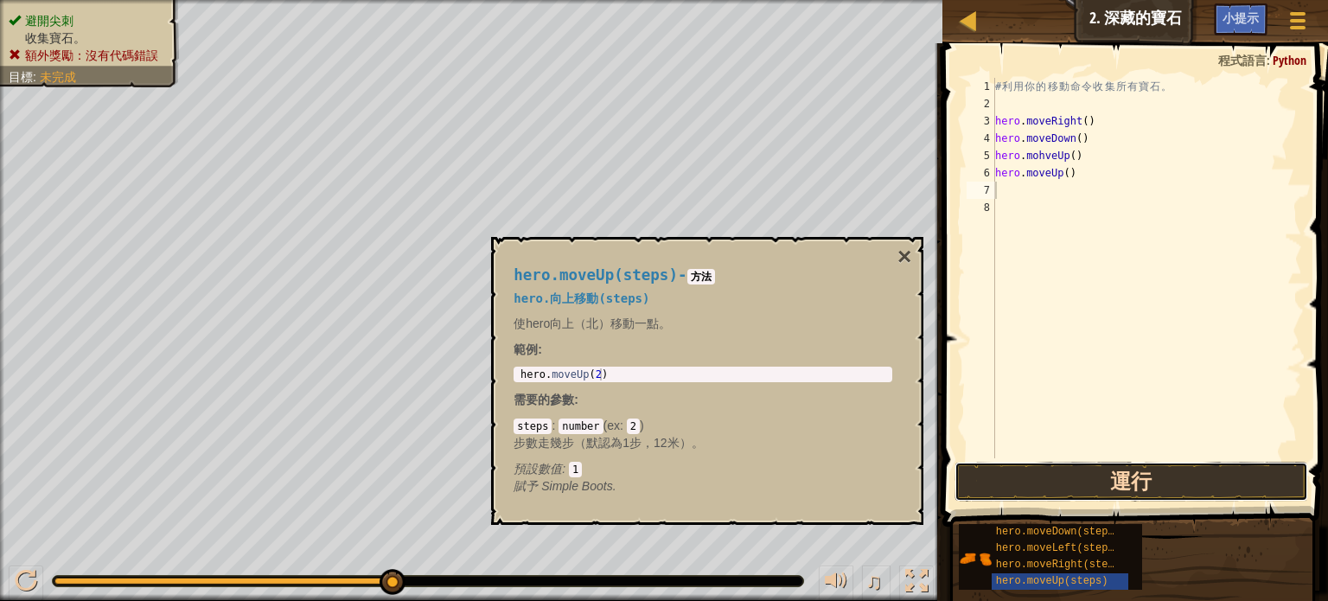
click at [1087, 473] on button "運行" at bounding box center [1132, 482] width 354 height 40
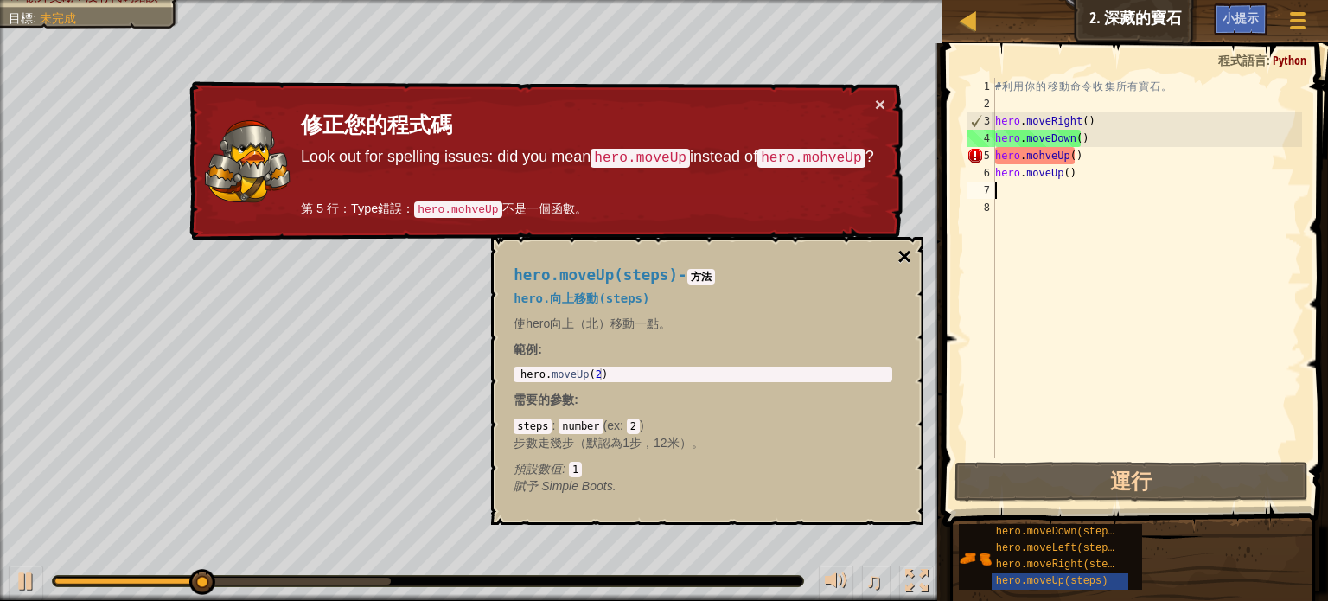
click at [910, 252] on button "×" at bounding box center [905, 257] width 14 height 24
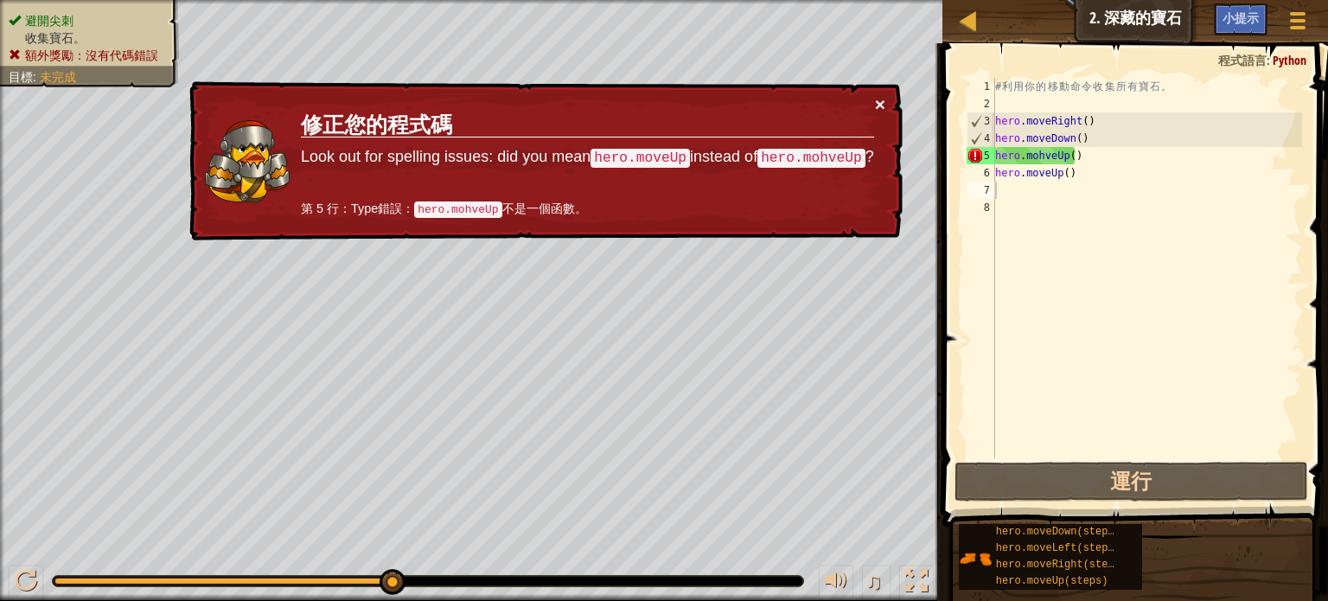
click at [881, 106] on button "×" at bounding box center [880, 104] width 10 height 18
